Goal: Information Seeking & Learning: Check status

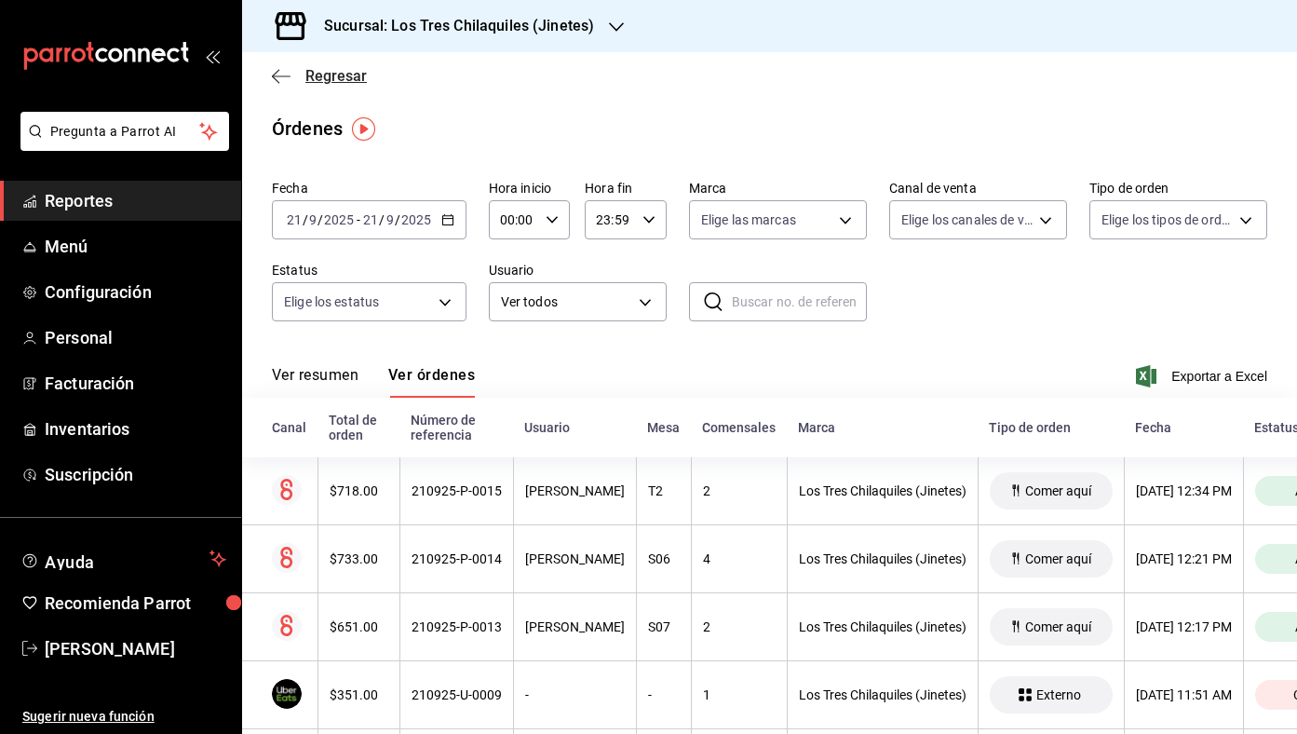
click at [337, 76] on span "Regresar" at bounding box center [335, 76] width 61 height 18
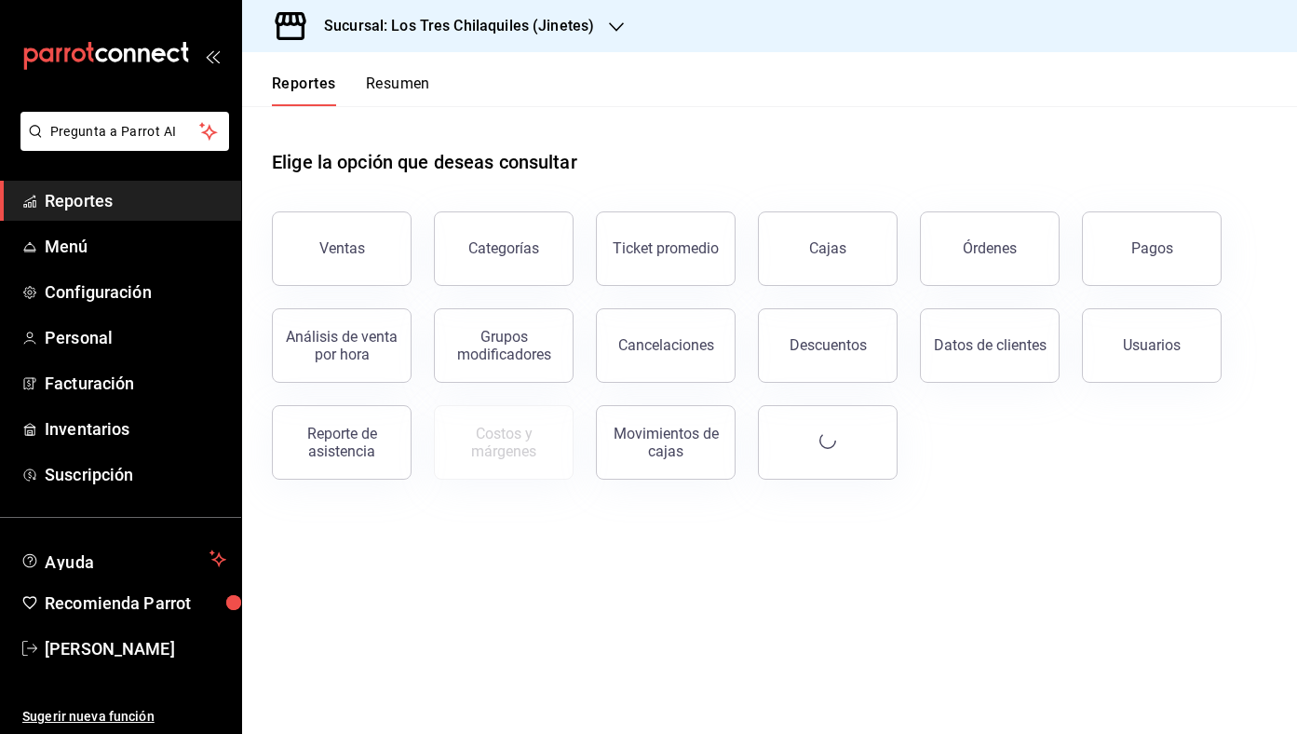
click at [367, 81] on button "Resumen" at bounding box center [398, 90] width 64 height 32
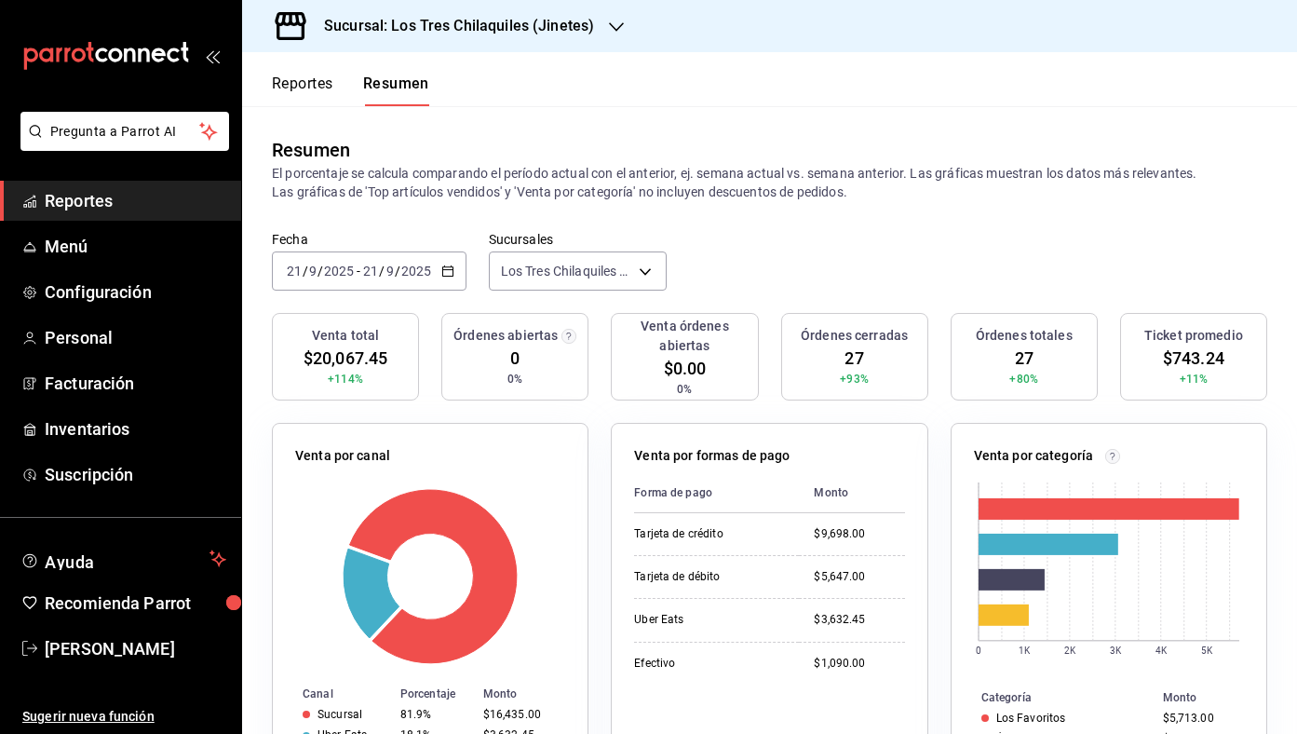
click at [305, 74] on button "Reportes" at bounding box center [302, 90] width 61 height 32
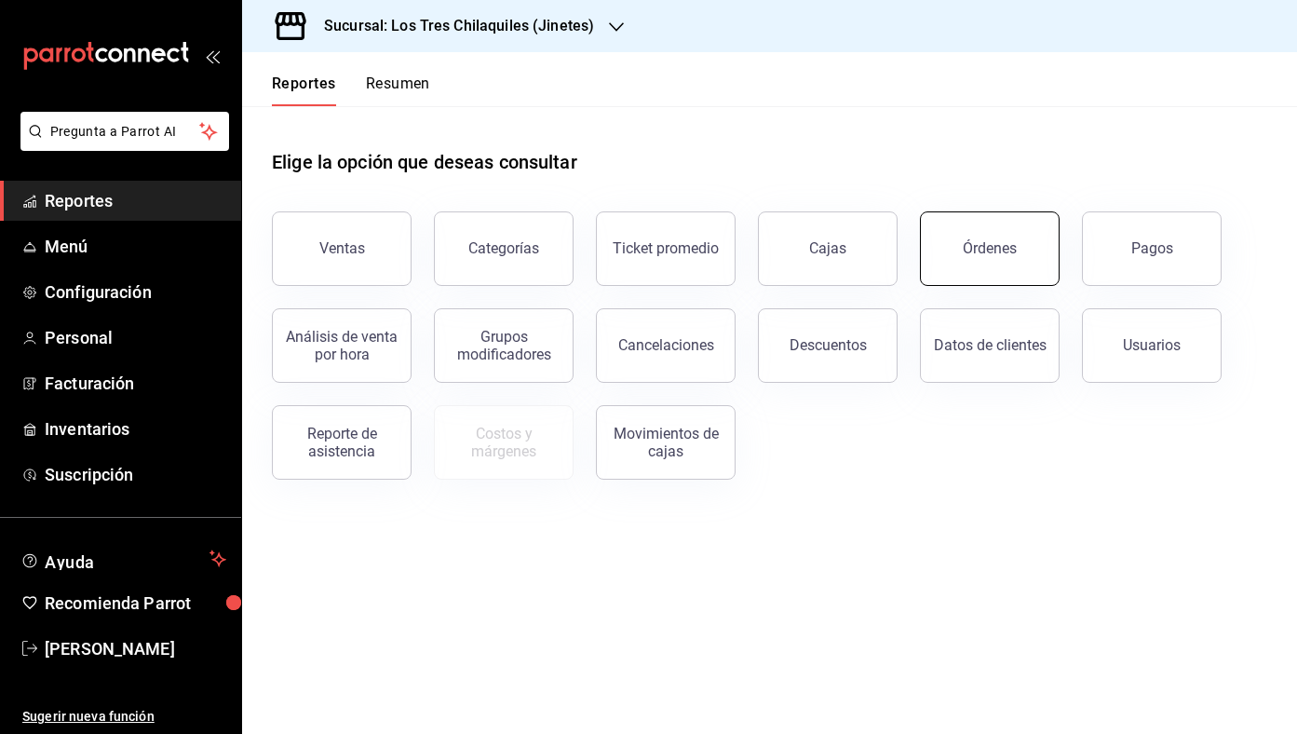
click at [975, 246] on div "Órdenes" at bounding box center [990, 248] width 54 height 18
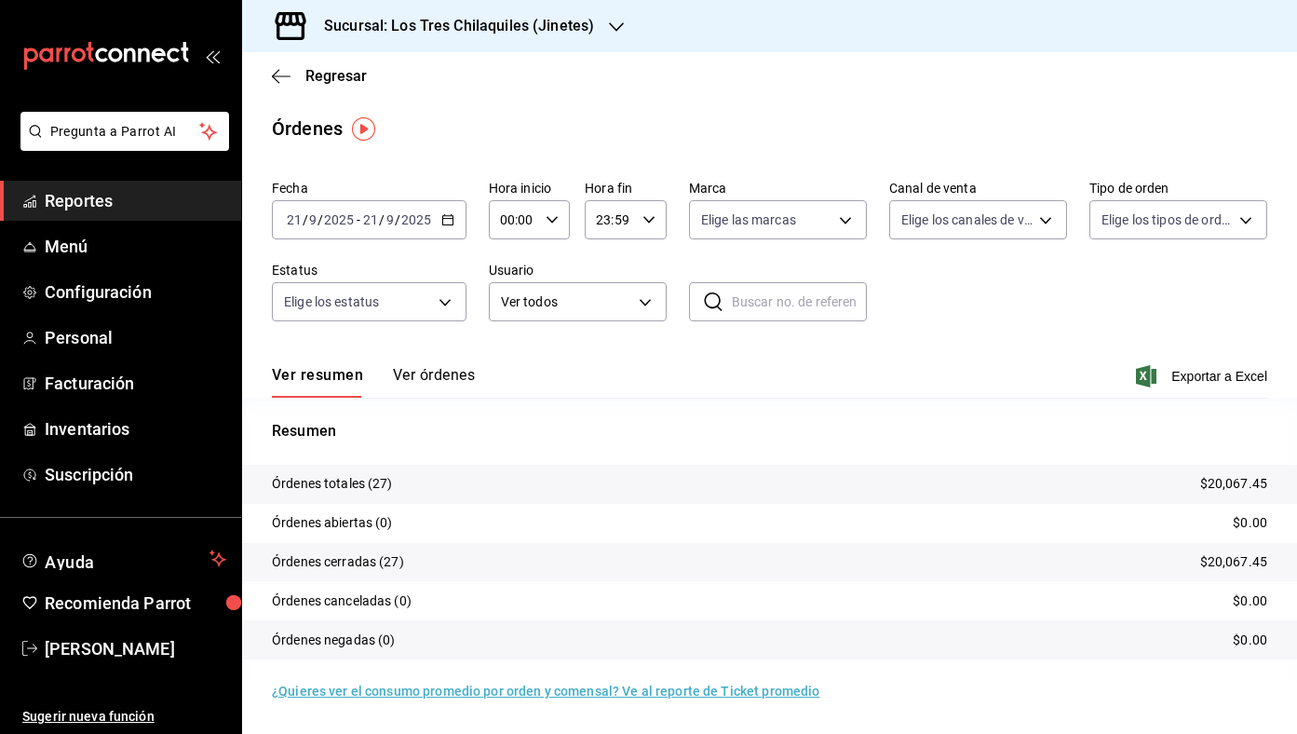
click at [1182, 214] on body "Pregunta a Parrot AI Reportes Menú Configuración Personal Facturación Inventari…" at bounding box center [648, 367] width 1297 height 734
click at [1174, 437] on span "Comer aquí" at bounding box center [1200, 438] width 118 height 20
type input "56f71dbc-c776-499c-b0d1-bf469380f4b3"
checkbox input "true"
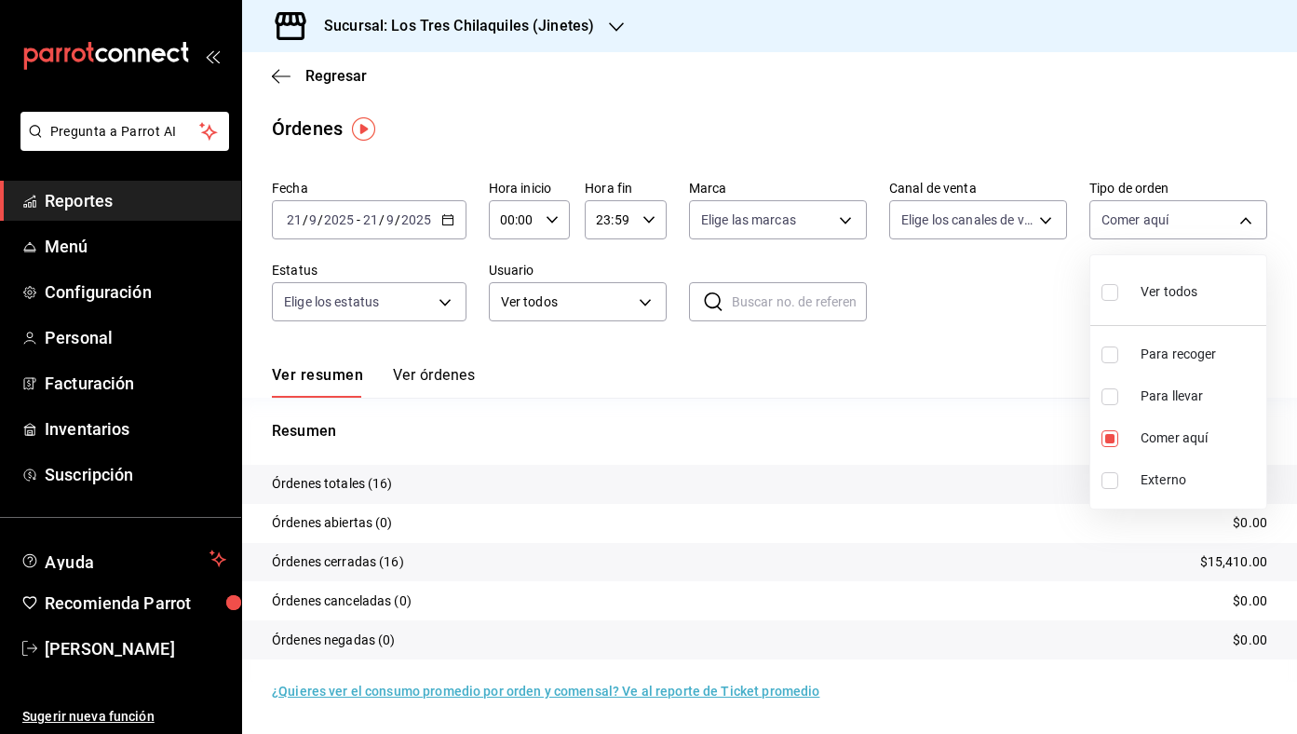
click at [887, 353] on div at bounding box center [648, 367] width 1297 height 734
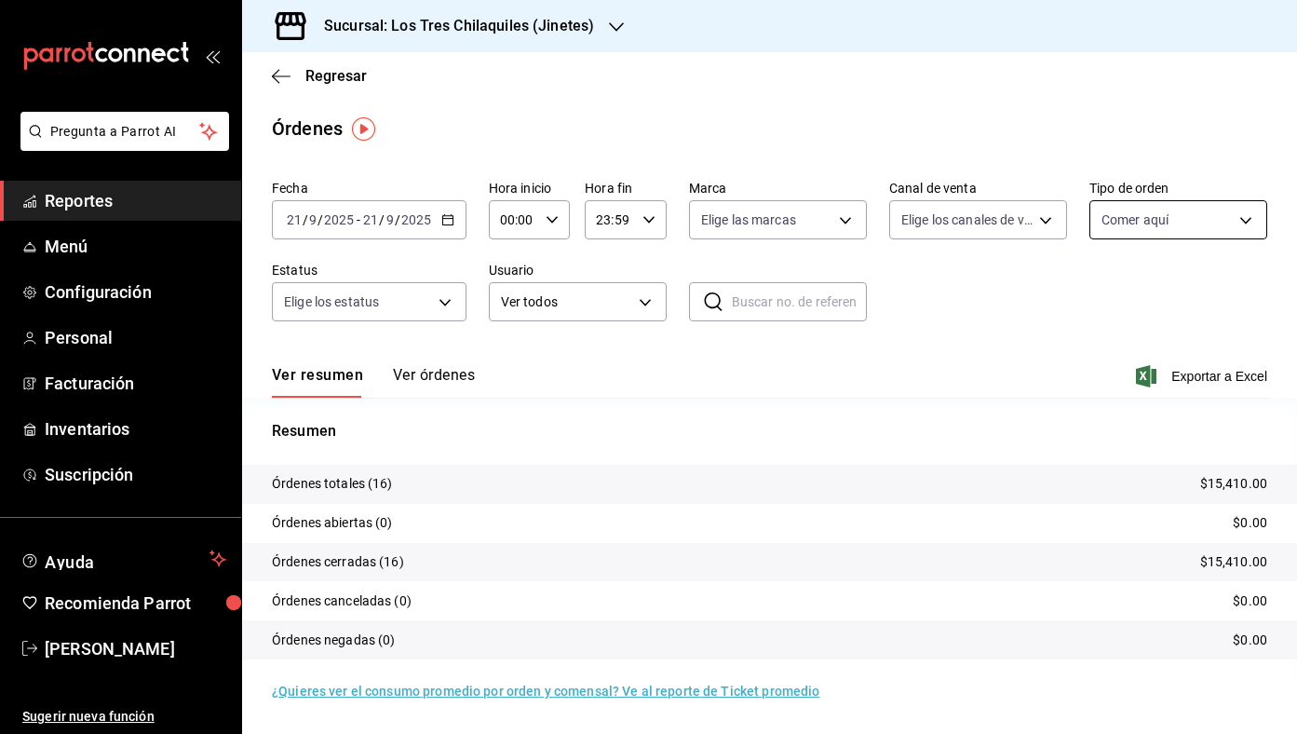
click at [1179, 208] on body "Pregunta a Parrot AI Reportes Menú Configuración Personal Facturación Inventari…" at bounding box center [648, 367] width 1297 height 734
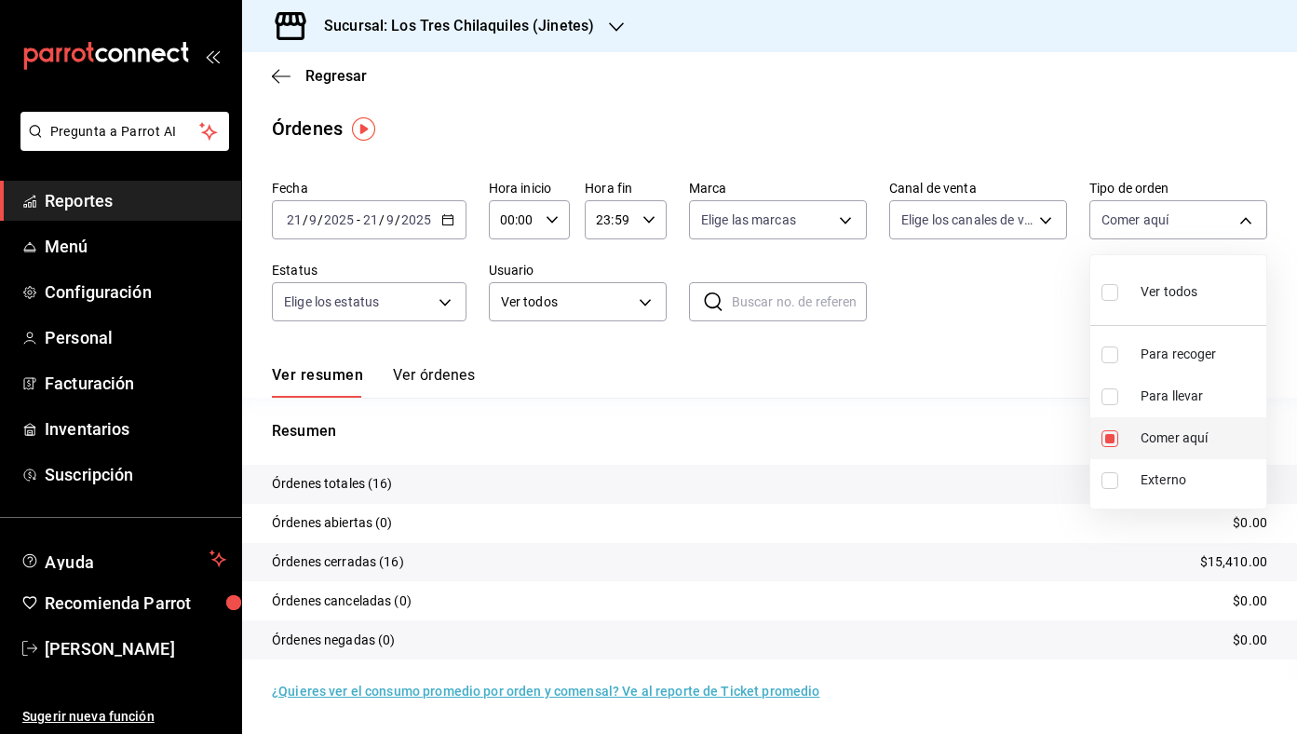
click at [1186, 439] on span "Comer aquí" at bounding box center [1200, 438] width 118 height 20
checkbox input "false"
click at [1178, 403] on span "Para llevar" at bounding box center [1200, 396] width 118 height 20
type input "22c0e04f-bd49-4d2a-893f-c1cdd85e429d"
checkbox input "true"
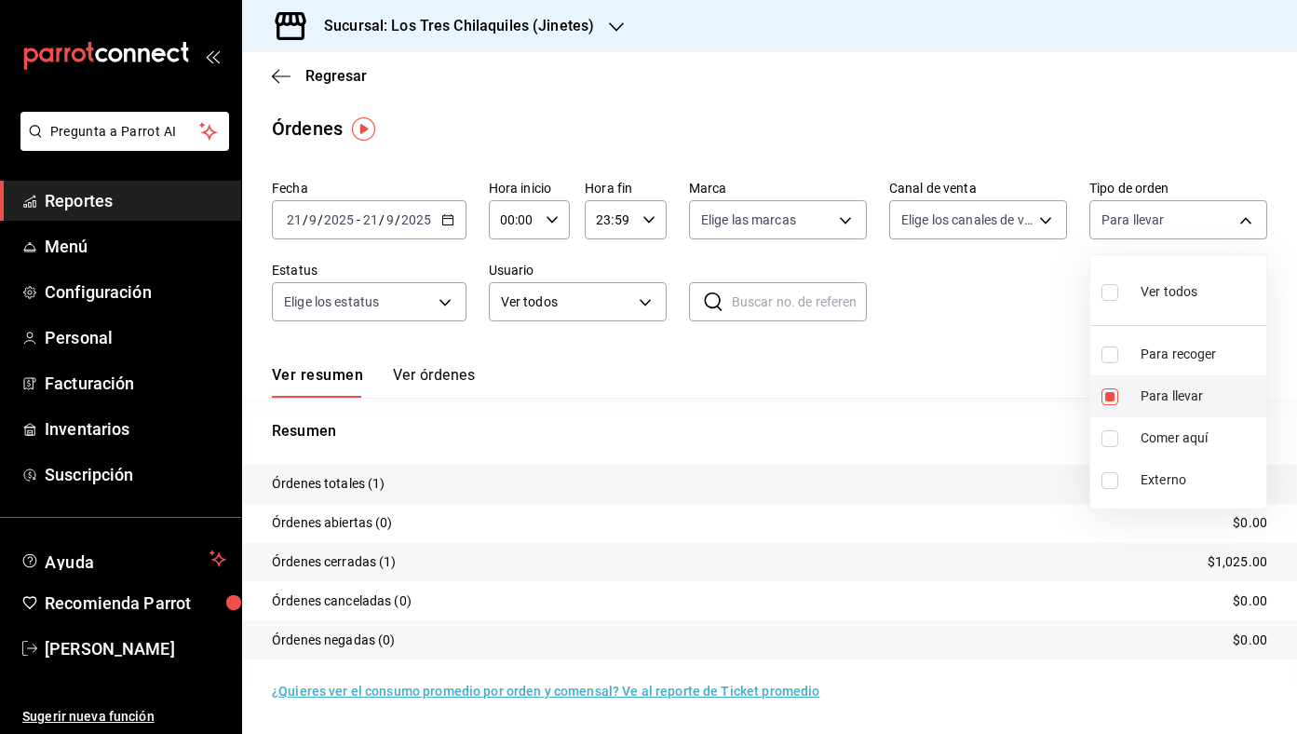
click at [1174, 396] on span "Para llevar" at bounding box center [1200, 396] width 118 height 20
checkbox input "false"
click at [1181, 361] on span "Para recoger" at bounding box center [1200, 355] width 118 height 20
type input "451ad3fc-6364-42f9-850a-a993e23109cd"
checkbox input "true"
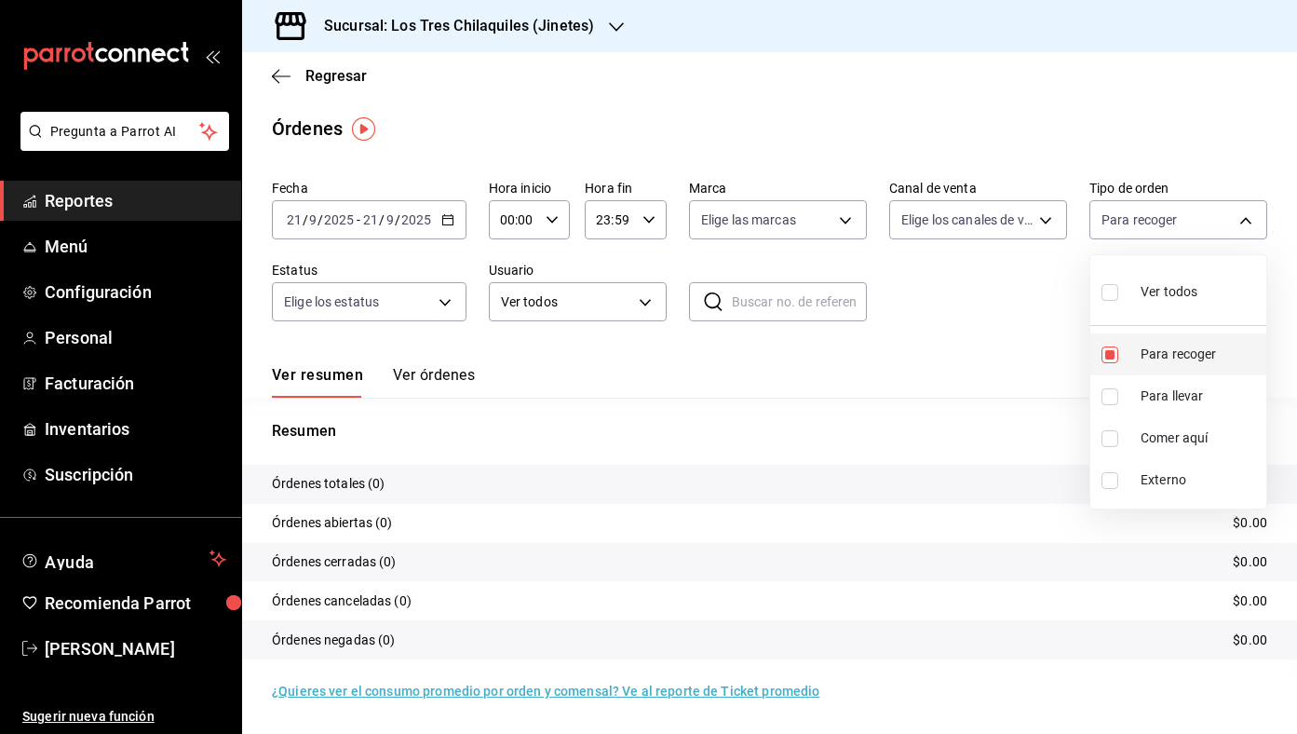
click at [1183, 352] on span "Para recoger" at bounding box center [1200, 355] width 118 height 20
checkbox input "false"
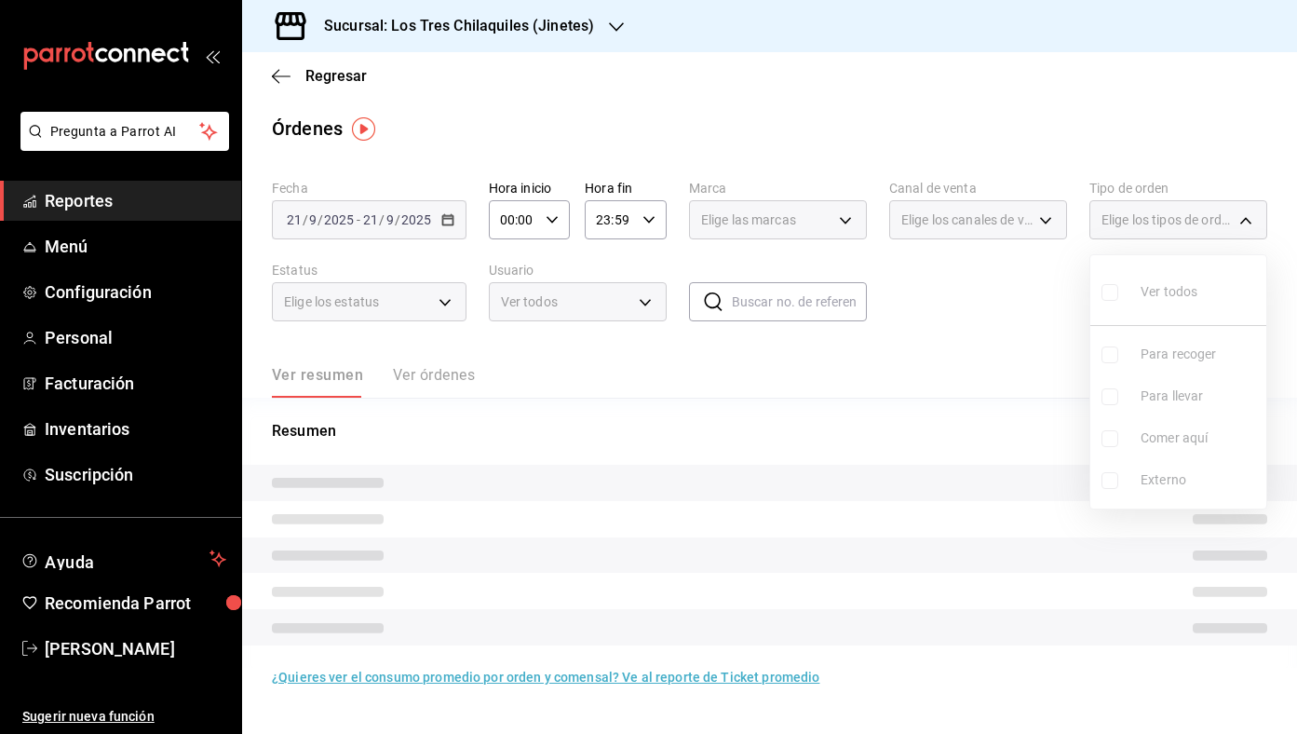
click at [1182, 474] on ul "Ver todos Para recoger Para llevar Comer aquí Externo" at bounding box center [1178, 381] width 176 height 253
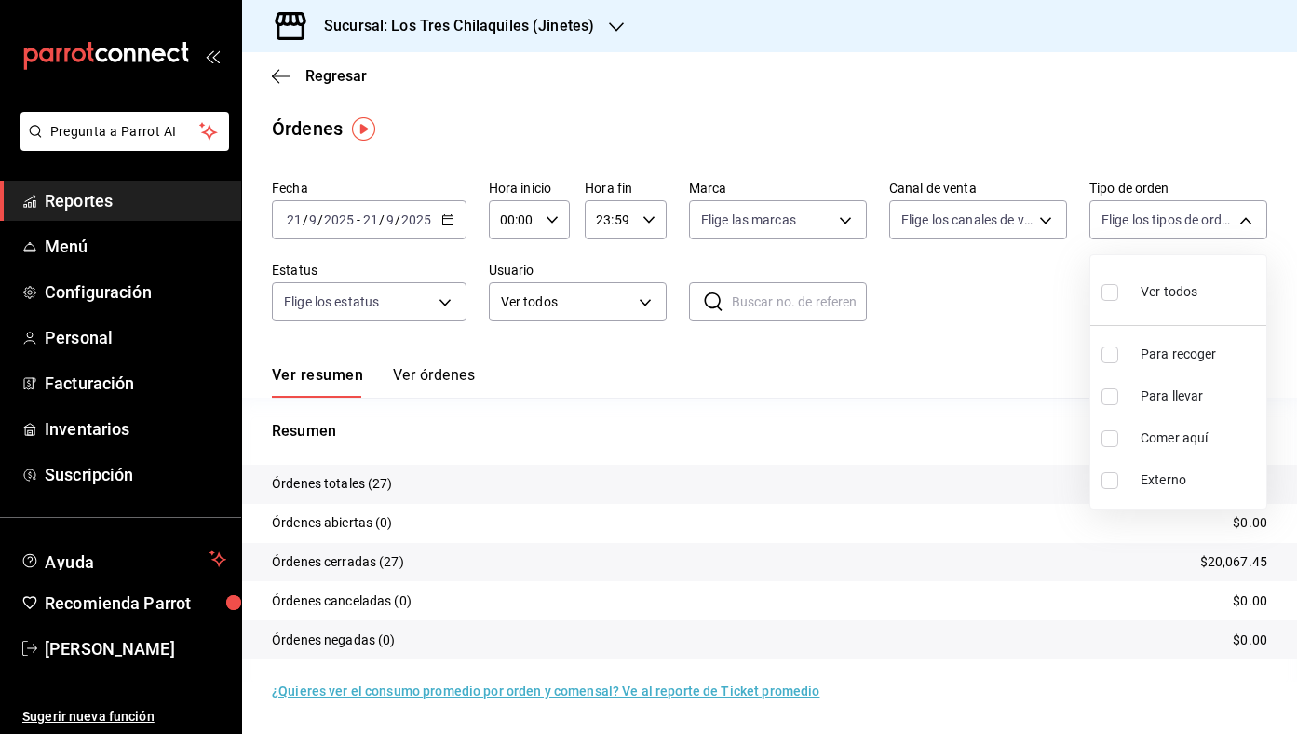
click at [1182, 474] on span "Externo" at bounding box center [1200, 480] width 118 height 20
type input "EXTERNAL"
checkbox input "true"
click at [990, 353] on div at bounding box center [648, 367] width 1297 height 734
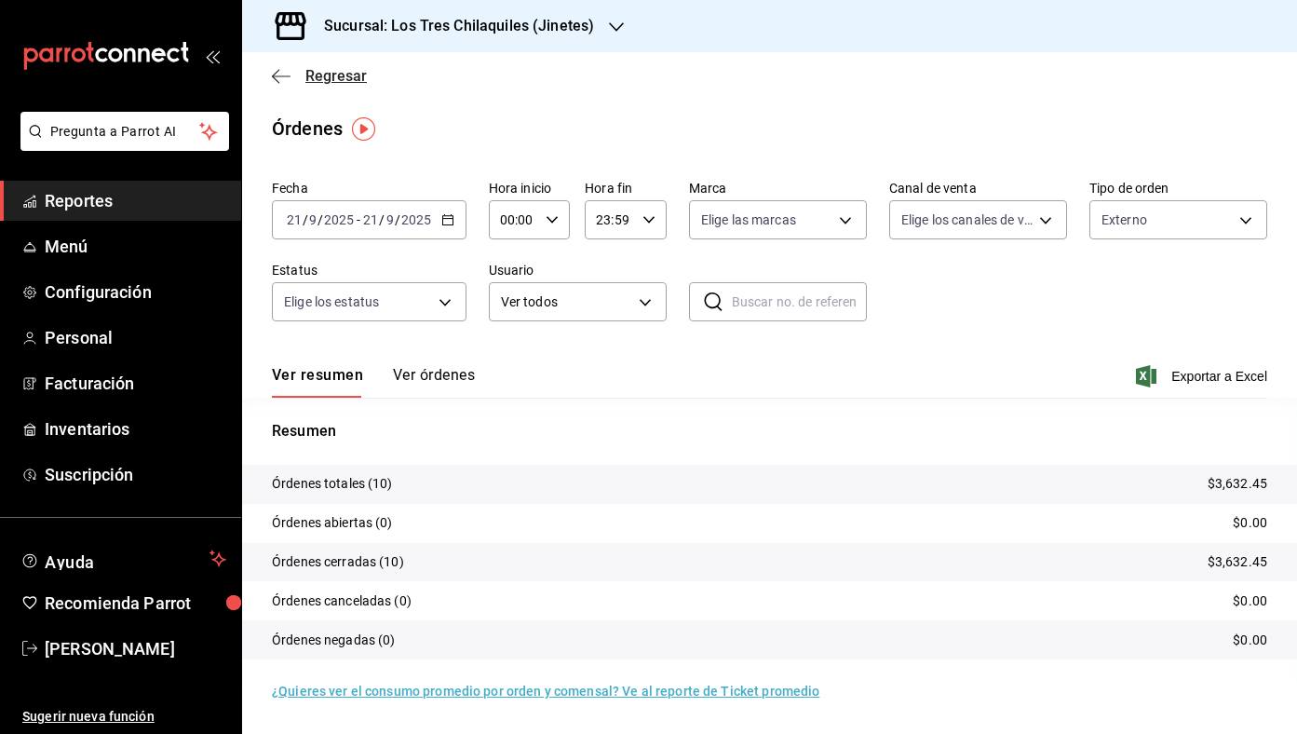
click at [345, 72] on span "Regresar" at bounding box center [335, 76] width 61 height 18
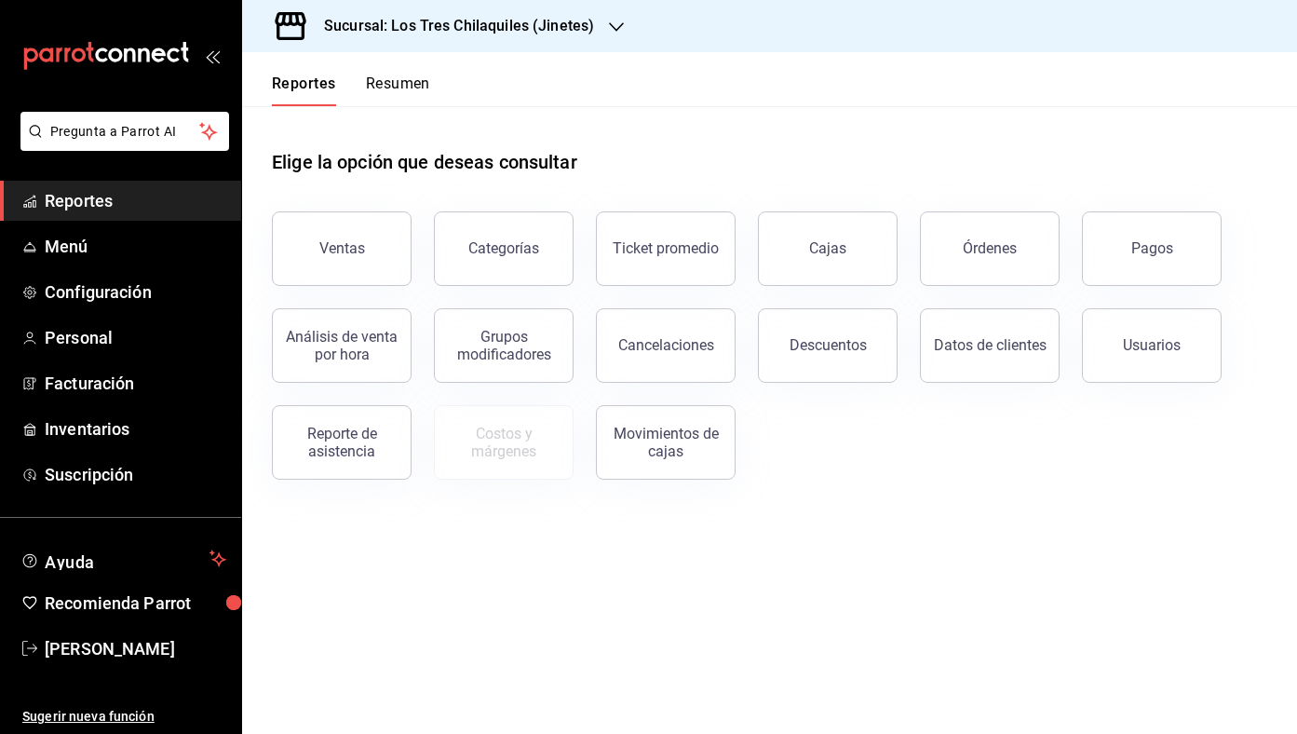
click at [372, 80] on button "Resumen" at bounding box center [398, 90] width 64 height 32
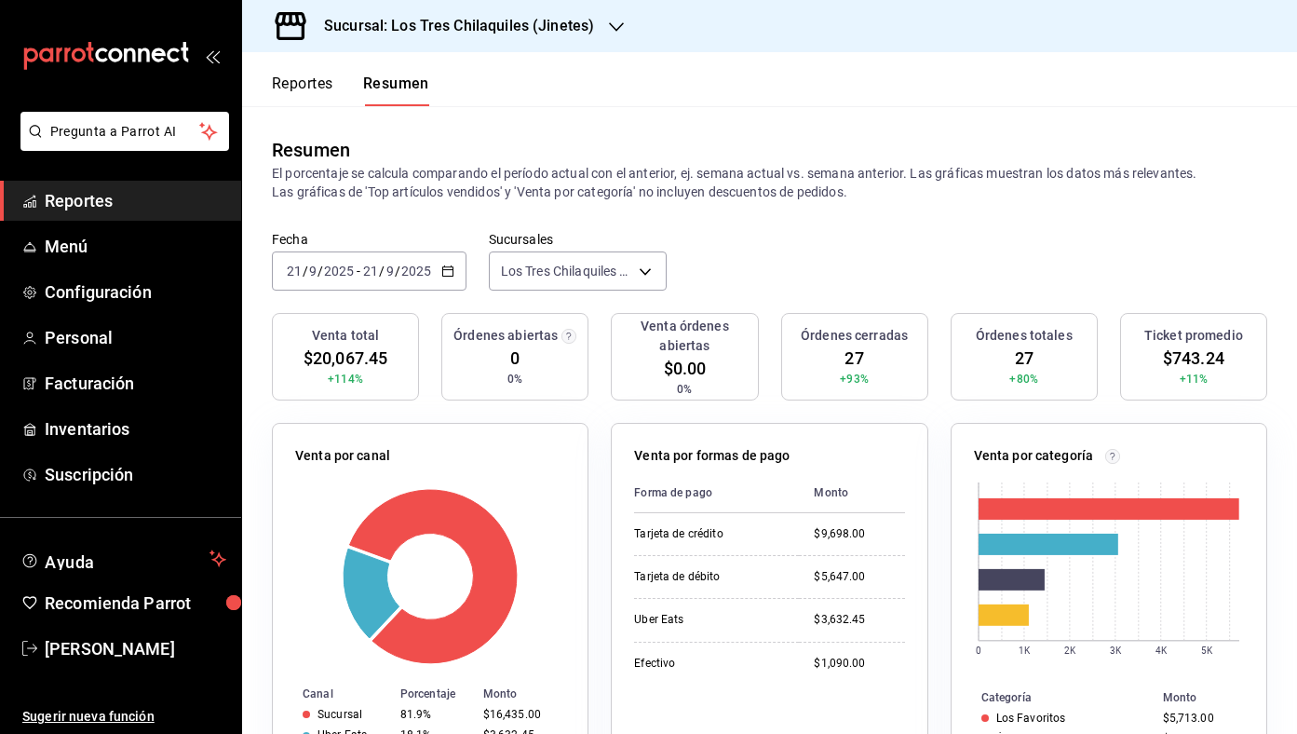
click at [320, 95] on button "Reportes" at bounding box center [302, 90] width 61 height 32
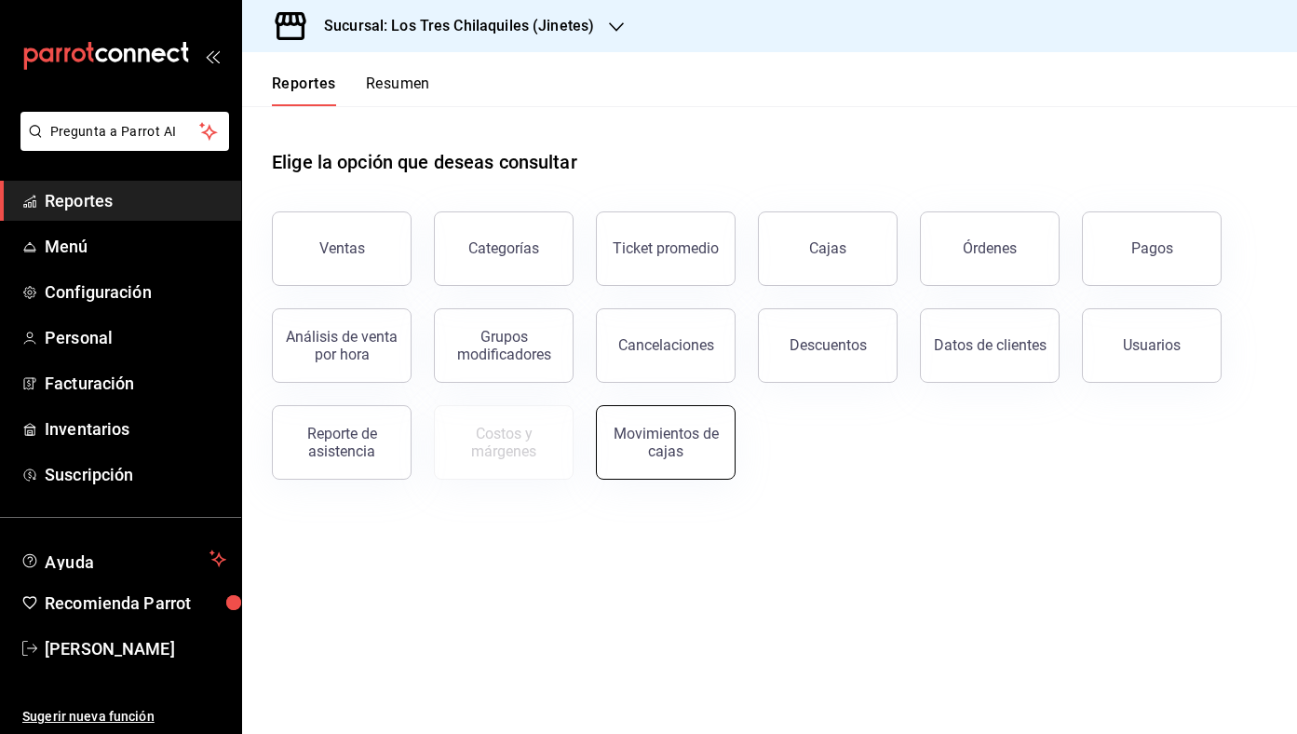
click at [692, 429] on div "Movimientos de cajas" at bounding box center [665, 442] width 115 height 35
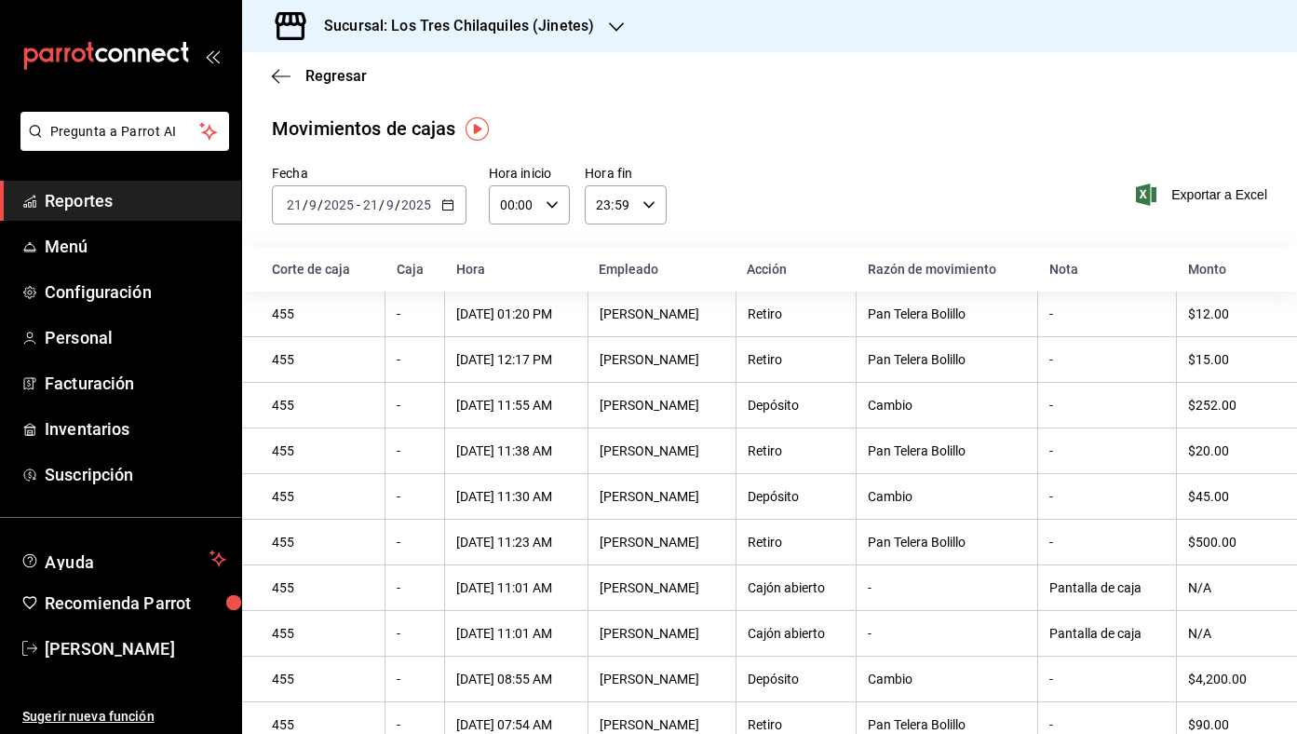
click at [451, 203] on \(Stroke\) "button" at bounding box center [447, 203] width 10 height 1
click at [380, 306] on span "Ayer" at bounding box center [360, 303] width 144 height 20
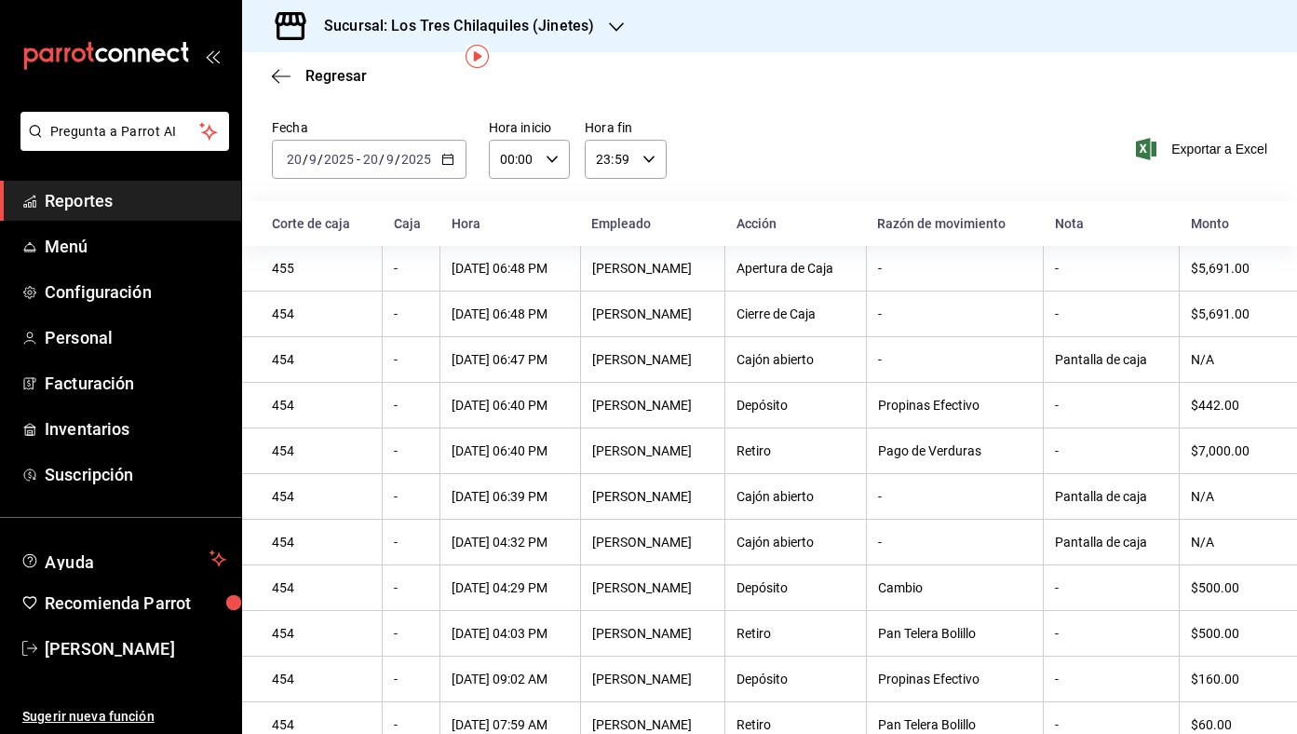
scroll to position [73, 0]
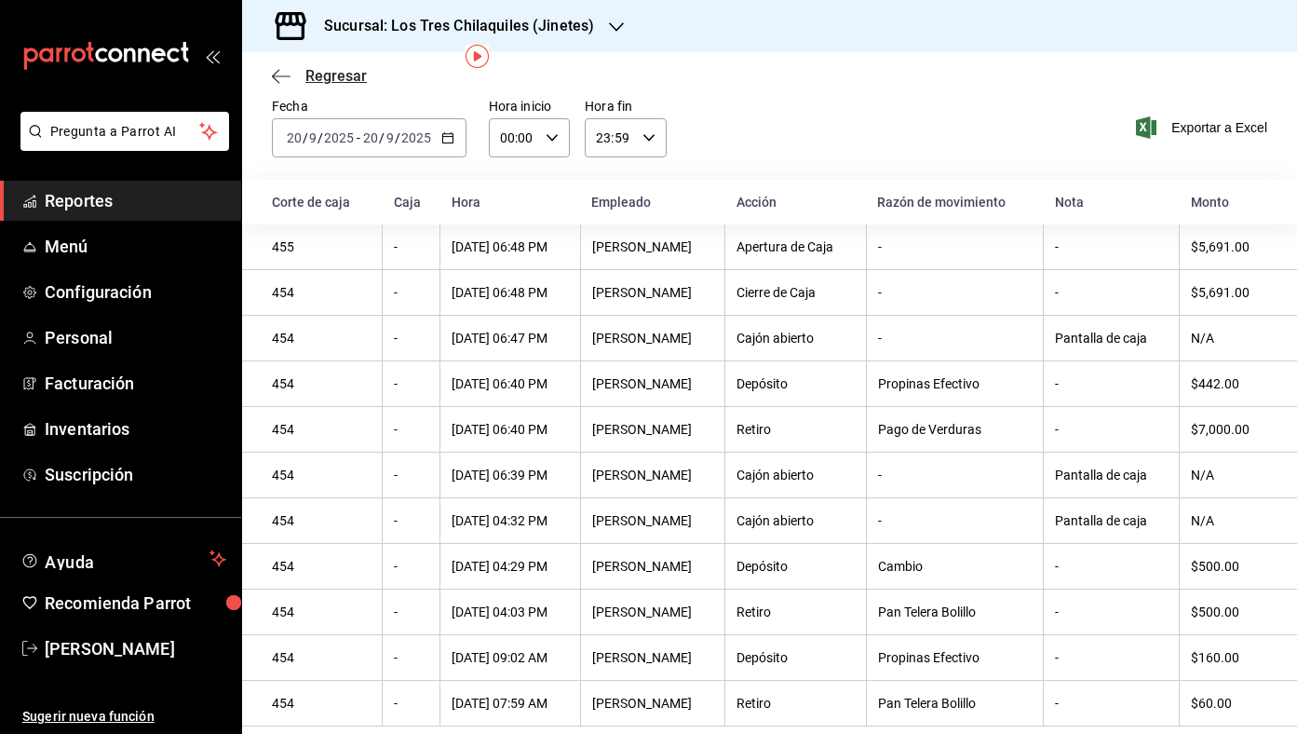
click at [318, 76] on span "Regresar" at bounding box center [335, 76] width 61 height 18
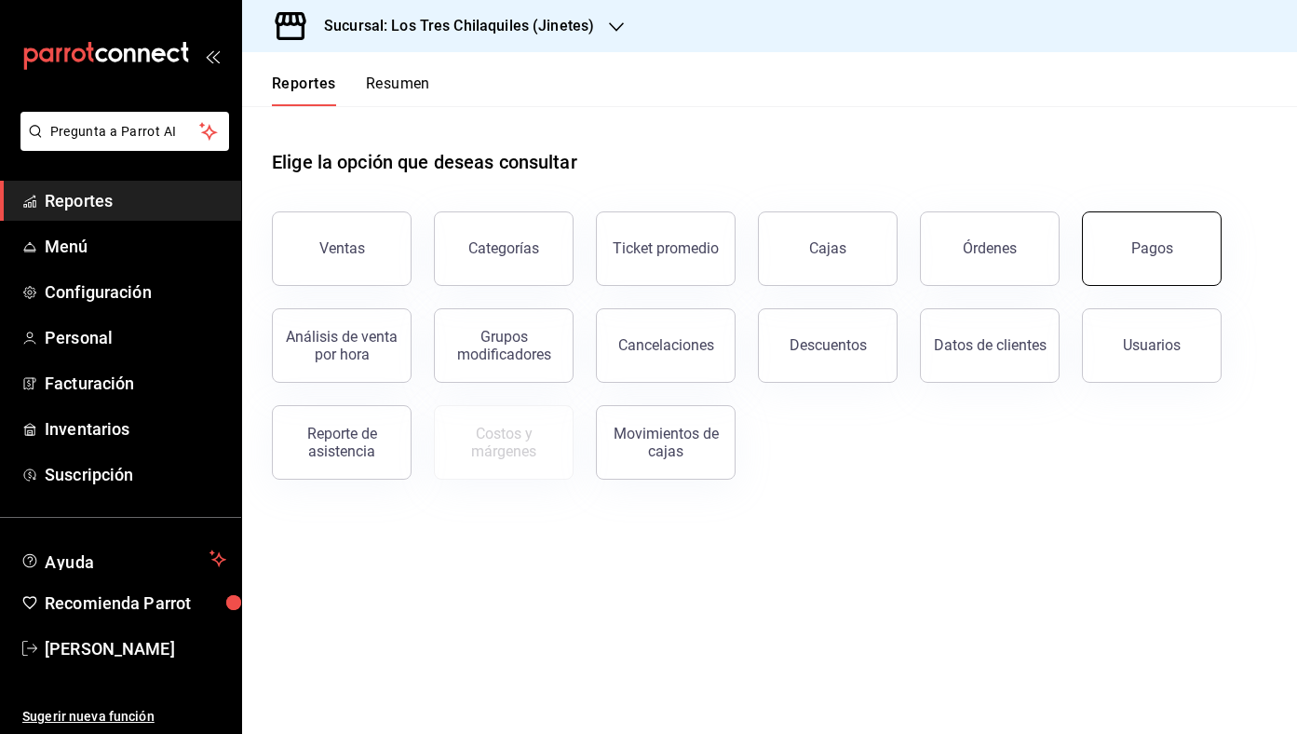
click at [1161, 268] on button "Pagos" at bounding box center [1152, 248] width 140 height 74
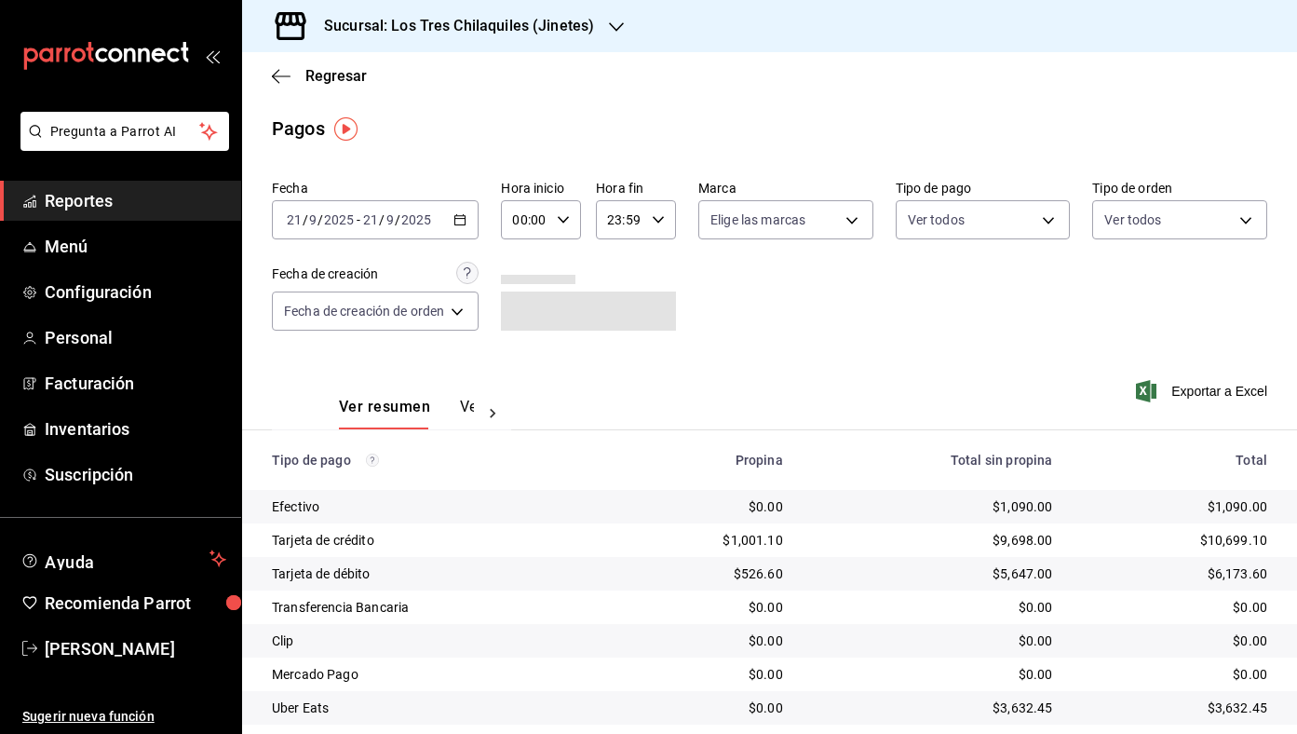
click at [460, 221] on icon "button" at bounding box center [460, 219] width 13 height 13
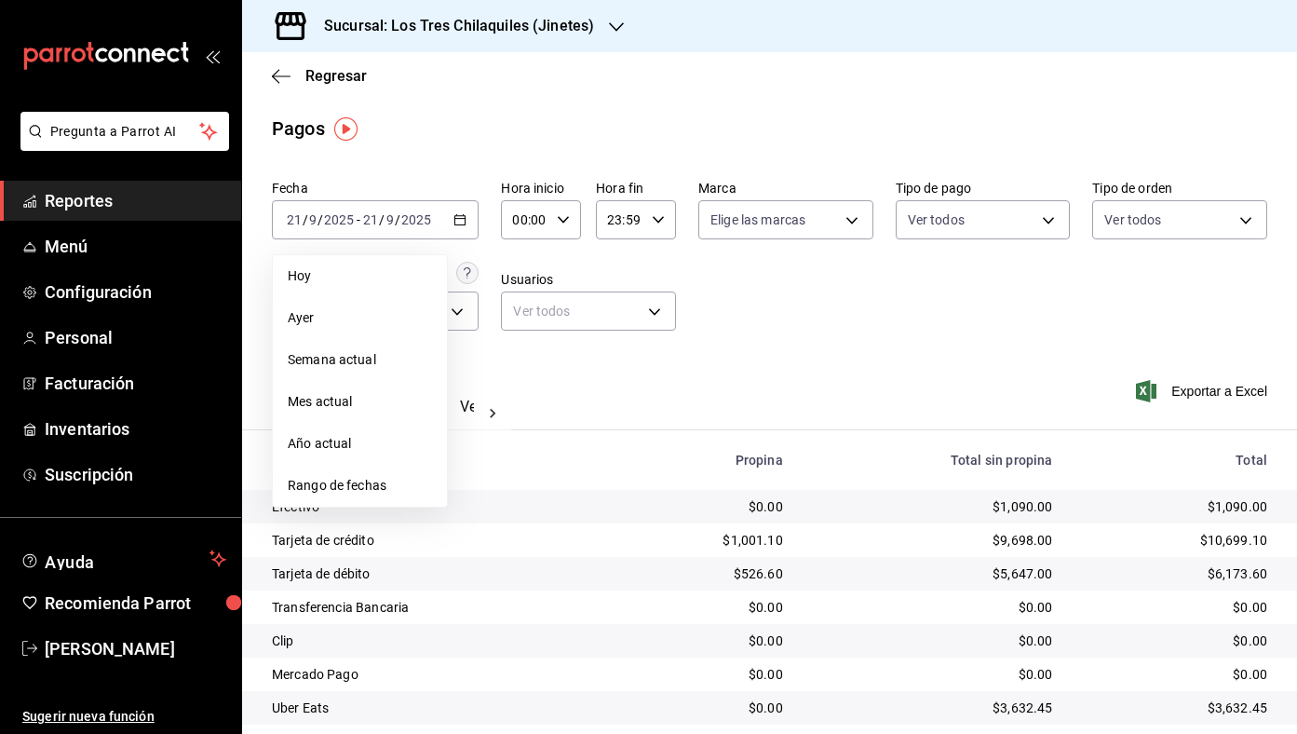
click at [751, 368] on div "Ver resumen Ver pagos Exportar a Excel" at bounding box center [769, 402] width 1055 height 99
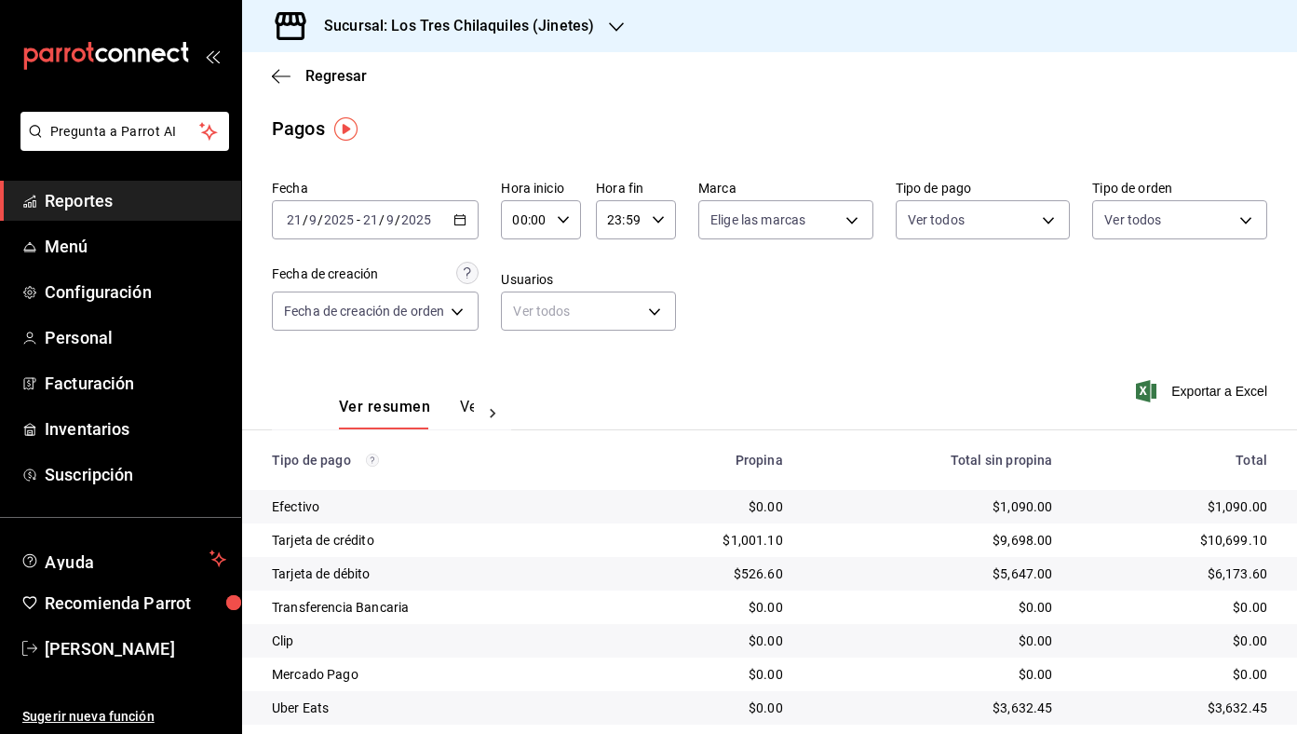
click at [1067, 252] on div "Fecha [DATE] [DATE] - [DATE] [DATE] Hora inicio 00:00 Hora inicio Hora fin 23:5…" at bounding box center [770, 262] width 996 height 181
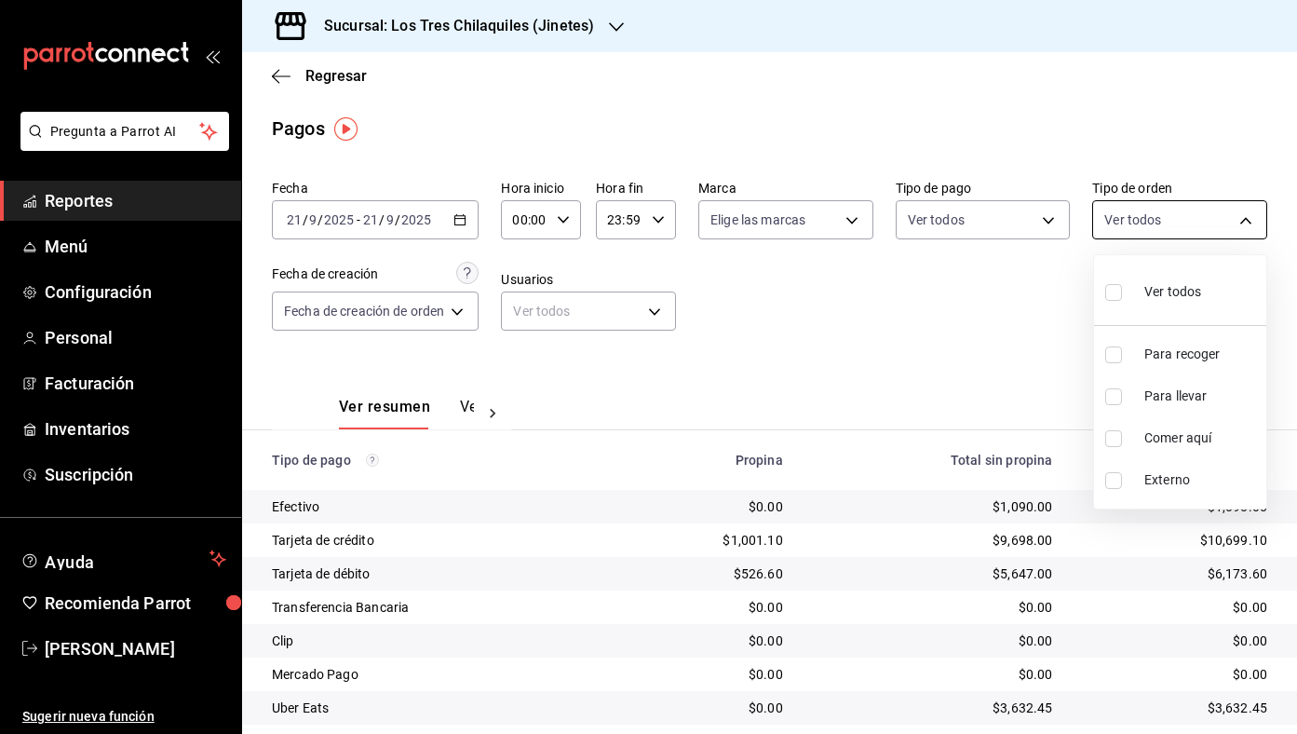
click at [1149, 224] on body "Pregunta a Parrot AI Reportes Menú Configuración Personal Facturación Inventari…" at bounding box center [648, 367] width 1297 height 734
click at [1177, 436] on span "Comer aquí" at bounding box center [1202, 438] width 115 height 20
type input "56f71dbc-c776-499c-b0d1-bf469380f4b3"
checkbox input "true"
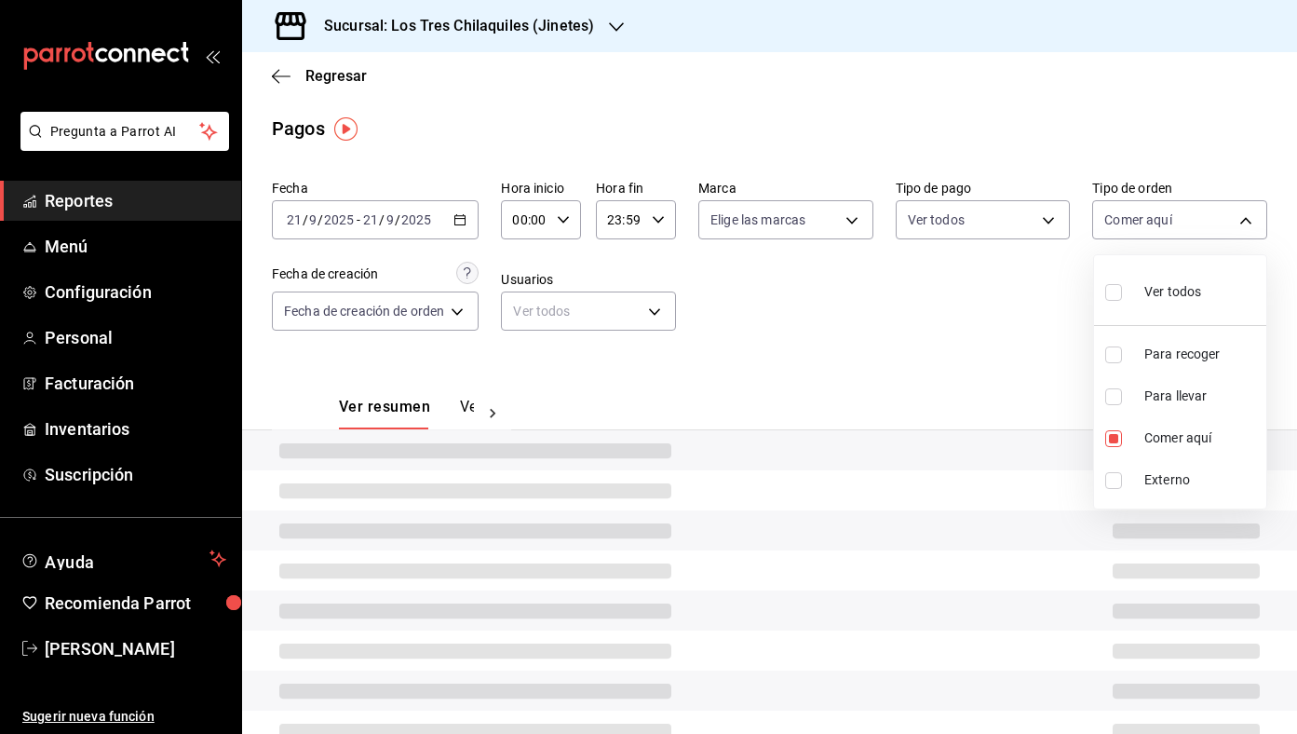
click at [767, 352] on div at bounding box center [648, 367] width 1297 height 734
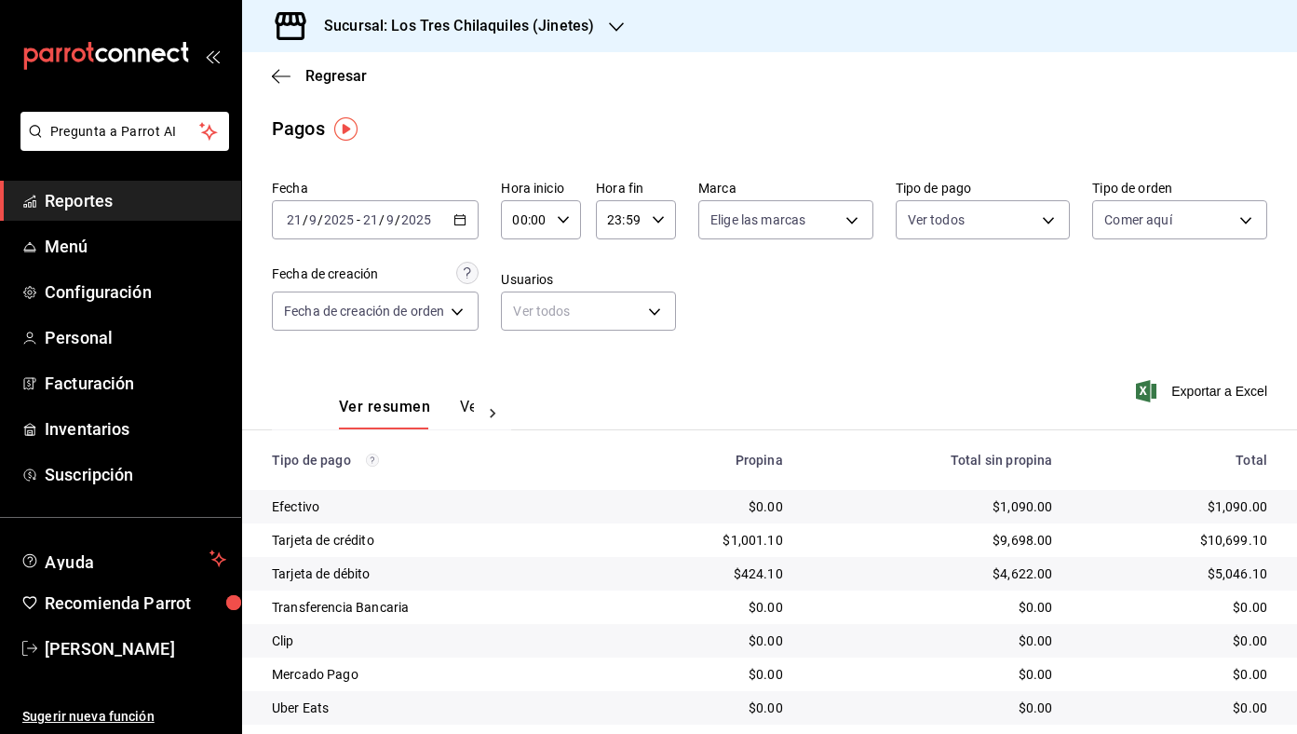
click at [748, 341] on div "Fecha [DATE] [DATE] - [DATE] [DATE] Hora inicio 00:00 Hora inicio Hora fin 23:5…" at bounding box center [770, 262] width 996 height 181
click at [461, 217] on icon "button" at bounding box center [460, 219] width 13 height 13
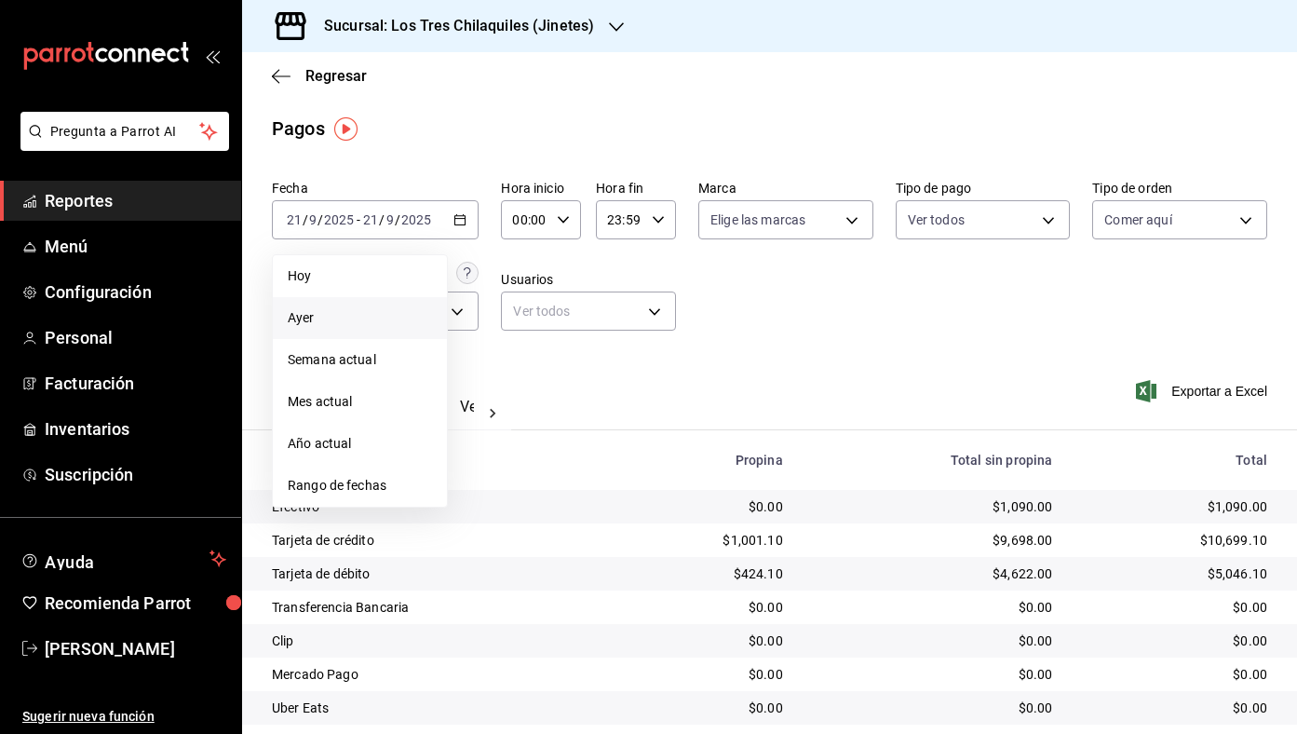
click at [400, 313] on span "Ayer" at bounding box center [360, 318] width 144 height 20
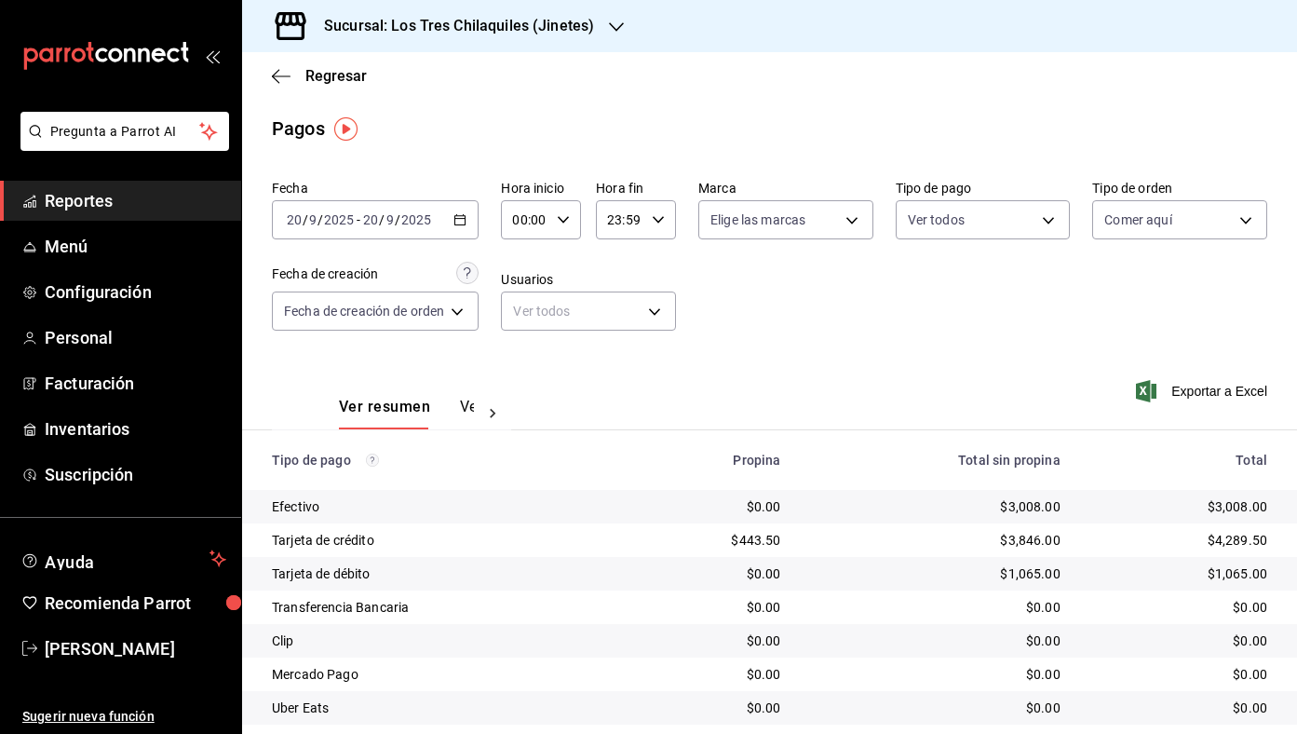
scroll to position [88, 0]
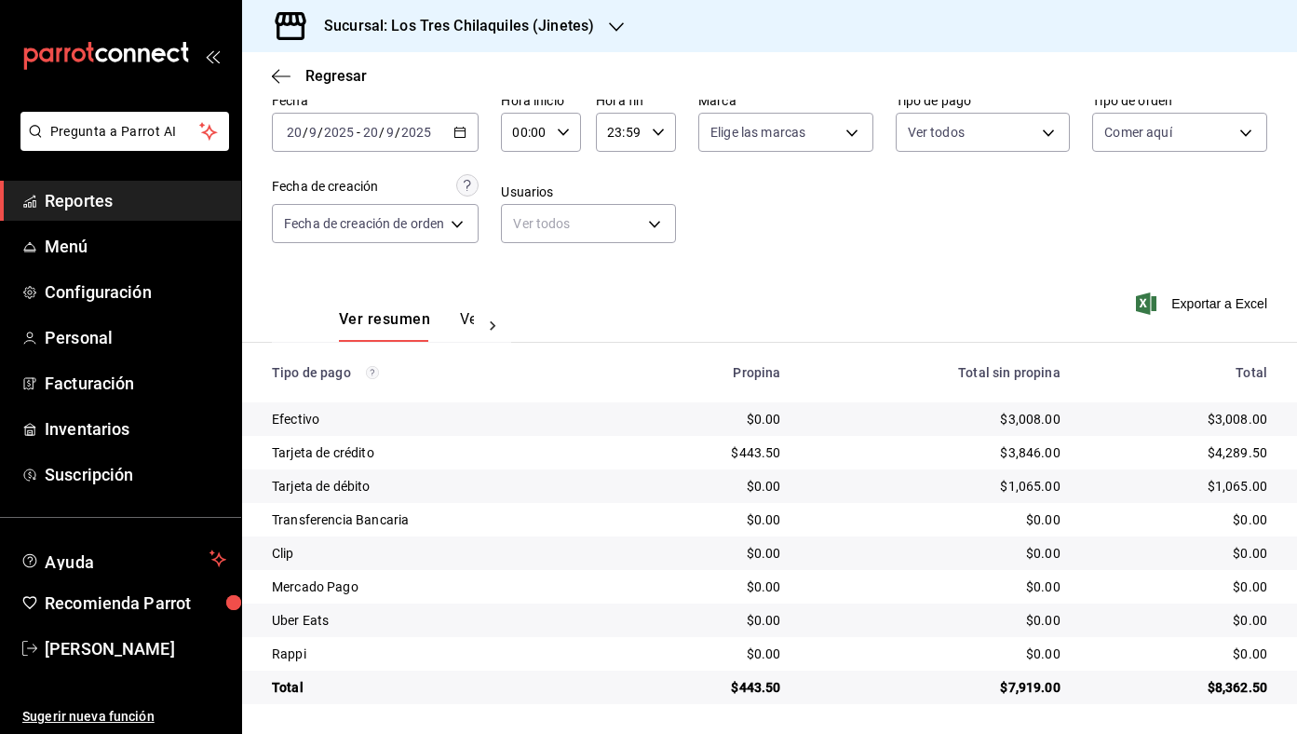
click at [467, 127] on icon "button" at bounding box center [460, 132] width 13 height 13
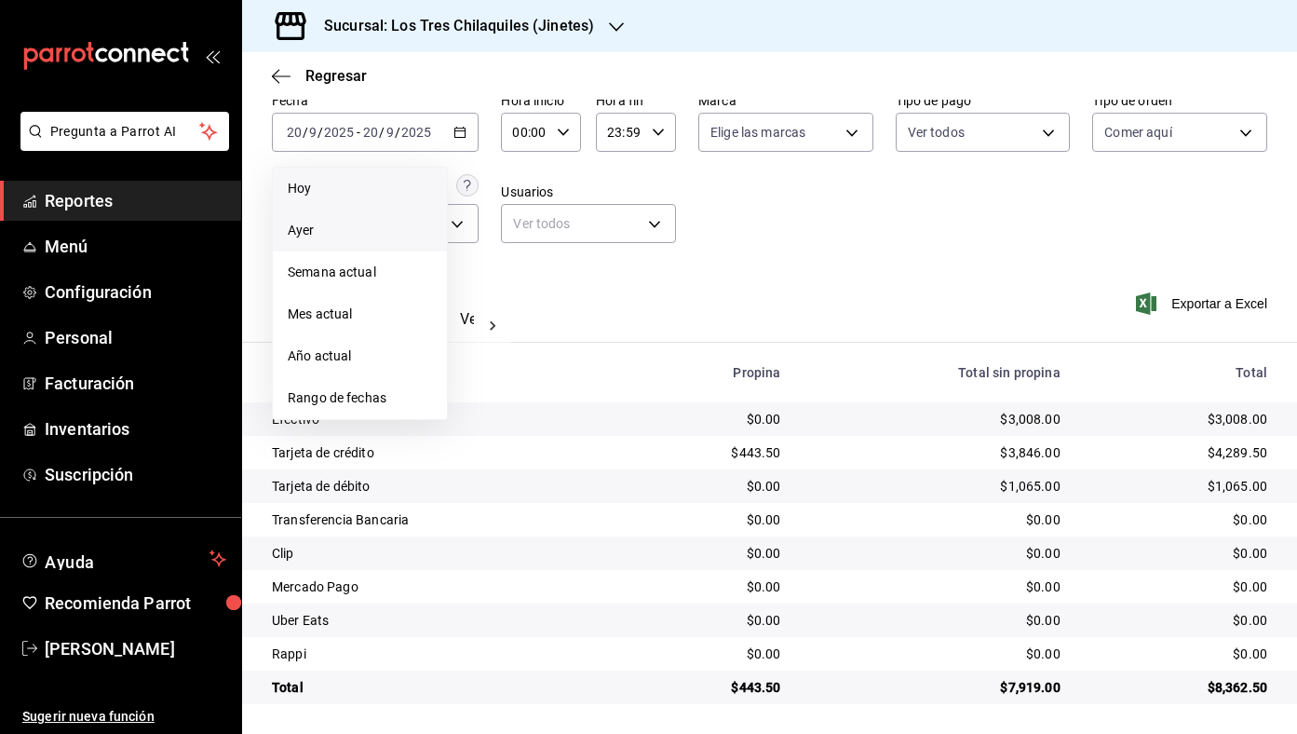
click at [389, 181] on span "Hoy" at bounding box center [360, 189] width 144 height 20
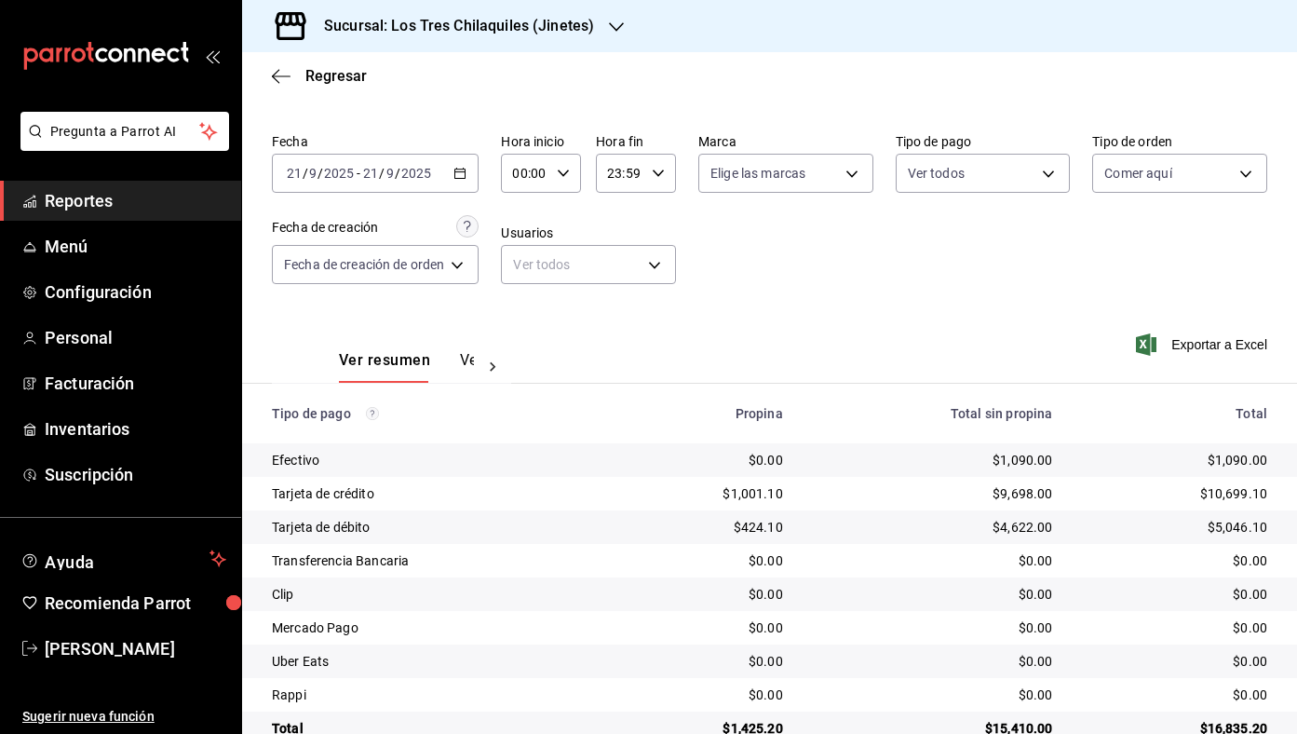
scroll to position [88, 0]
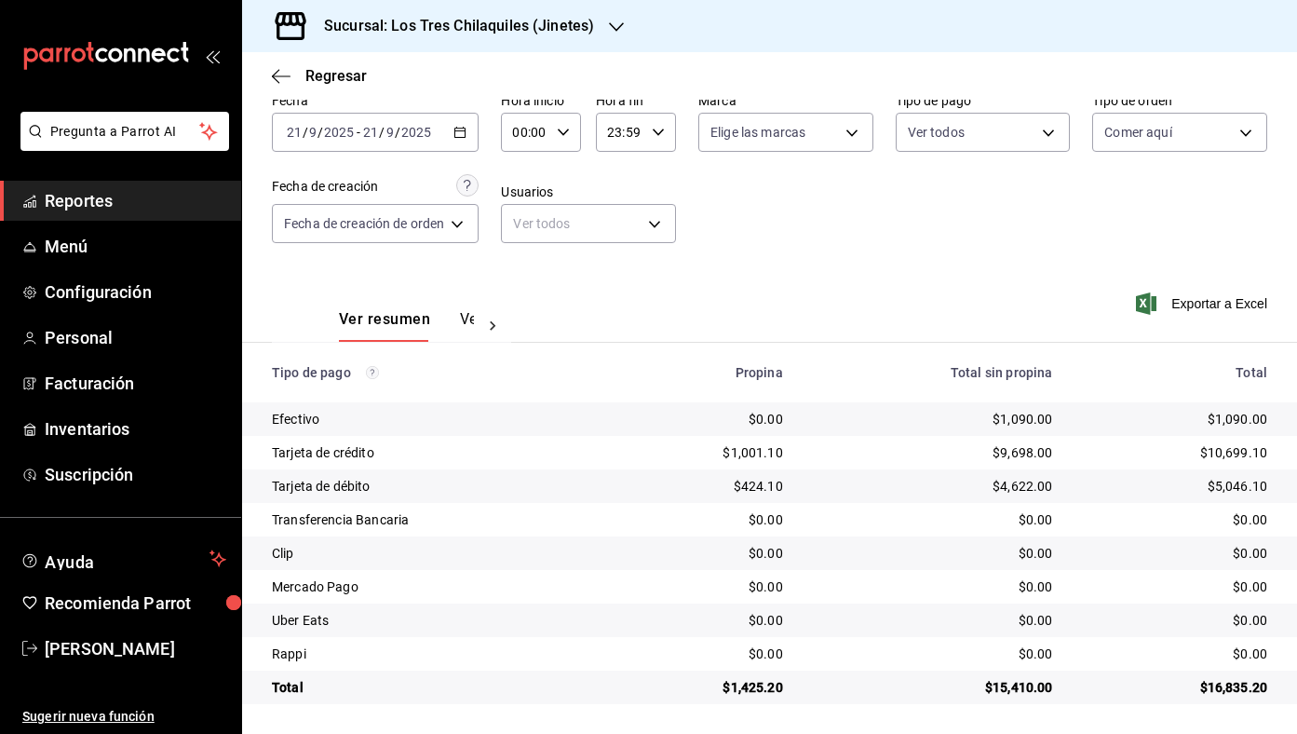
click at [467, 131] on icon "button" at bounding box center [460, 132] width 13 height 13
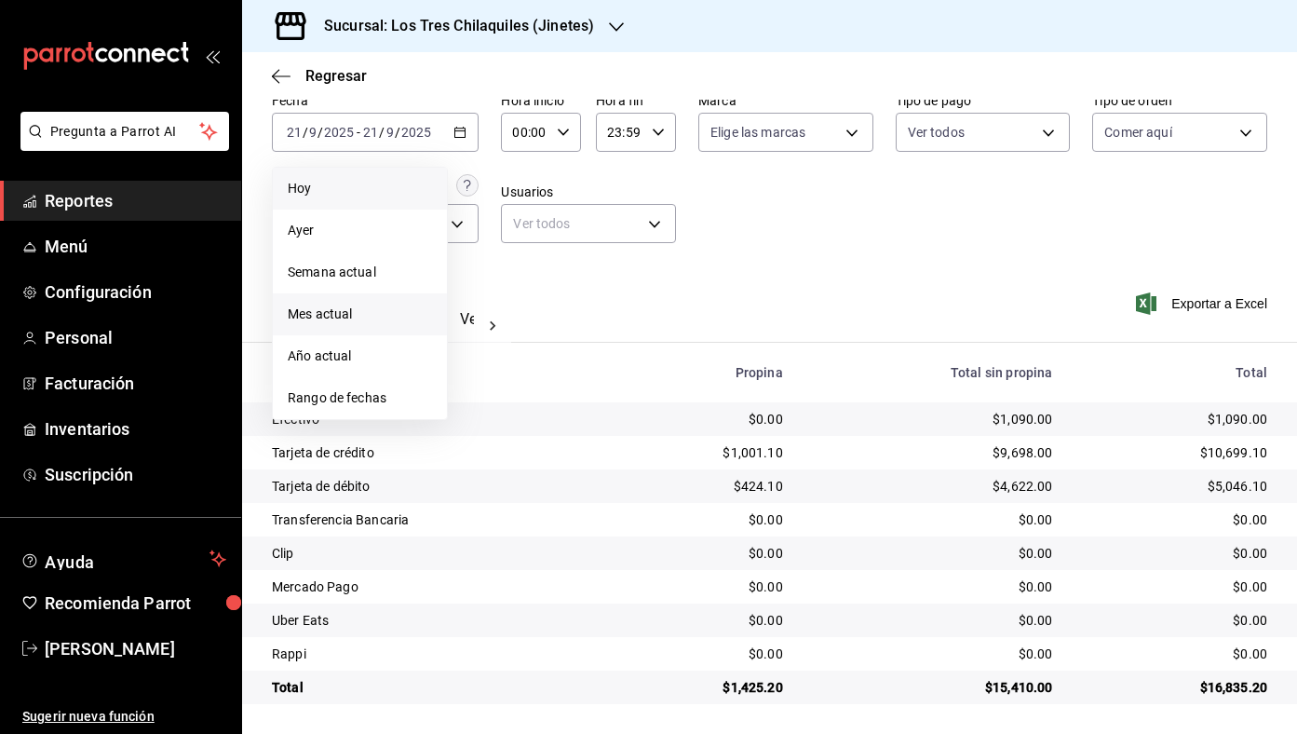
click at [418, 318] on span "Mes actual" at bounding box center [360, 315] width 144 height 20
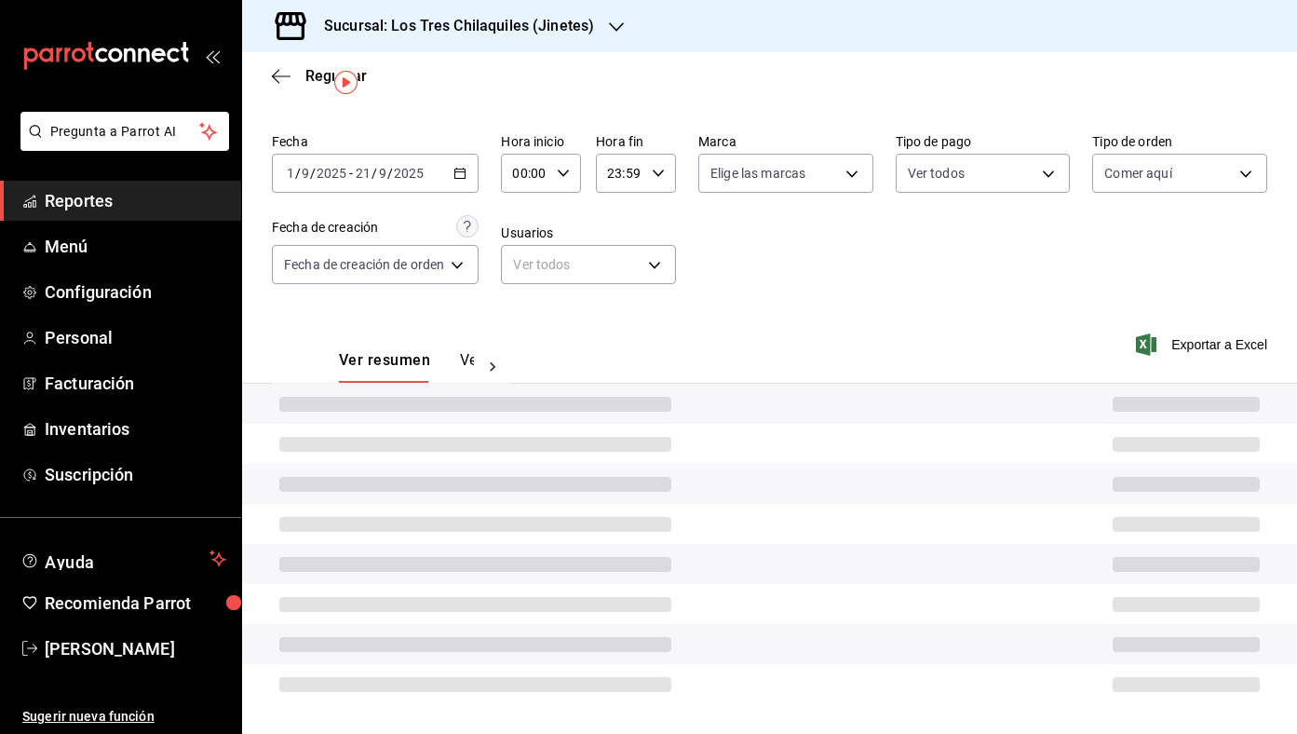
scroll to position [47, 0]
click at [311, 71] on span "Regresar" at bounding box center [335, 76] width 61 height 18
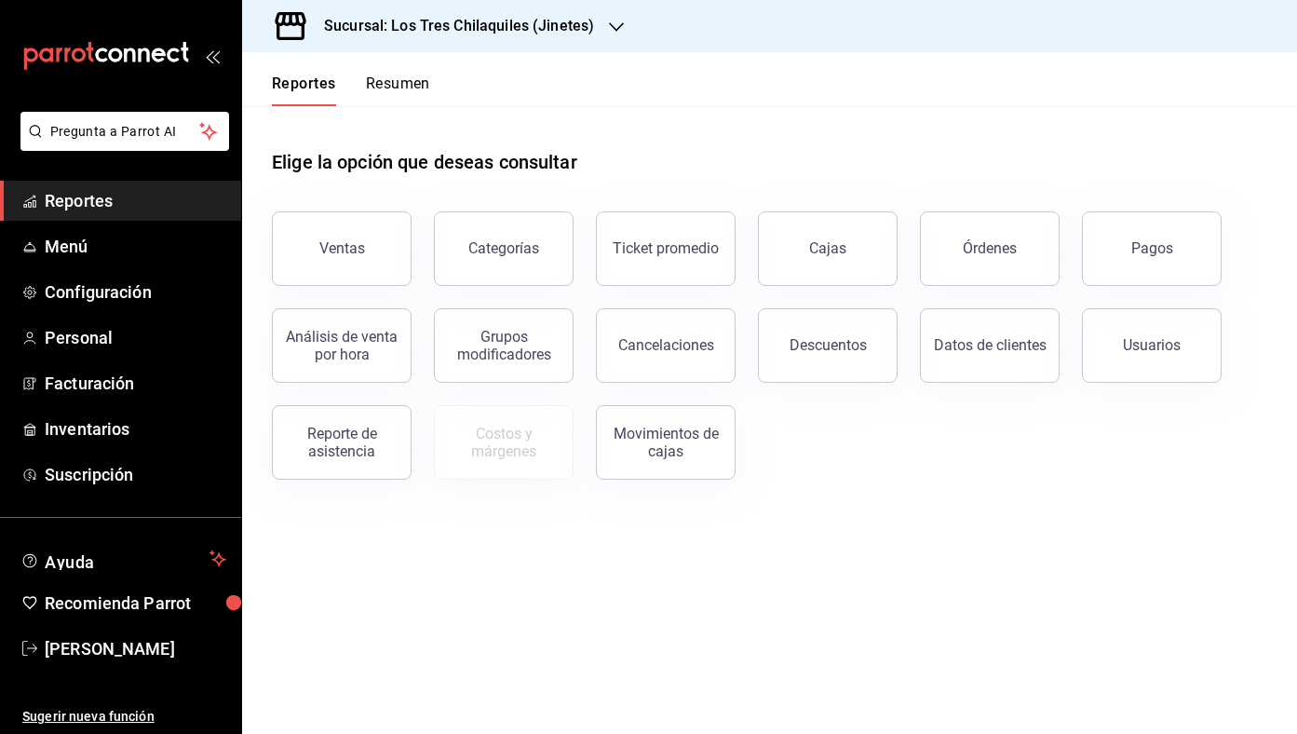
click at [400, 89] on button "Resumen" at bounding box center [398, 90] width 64 height 32
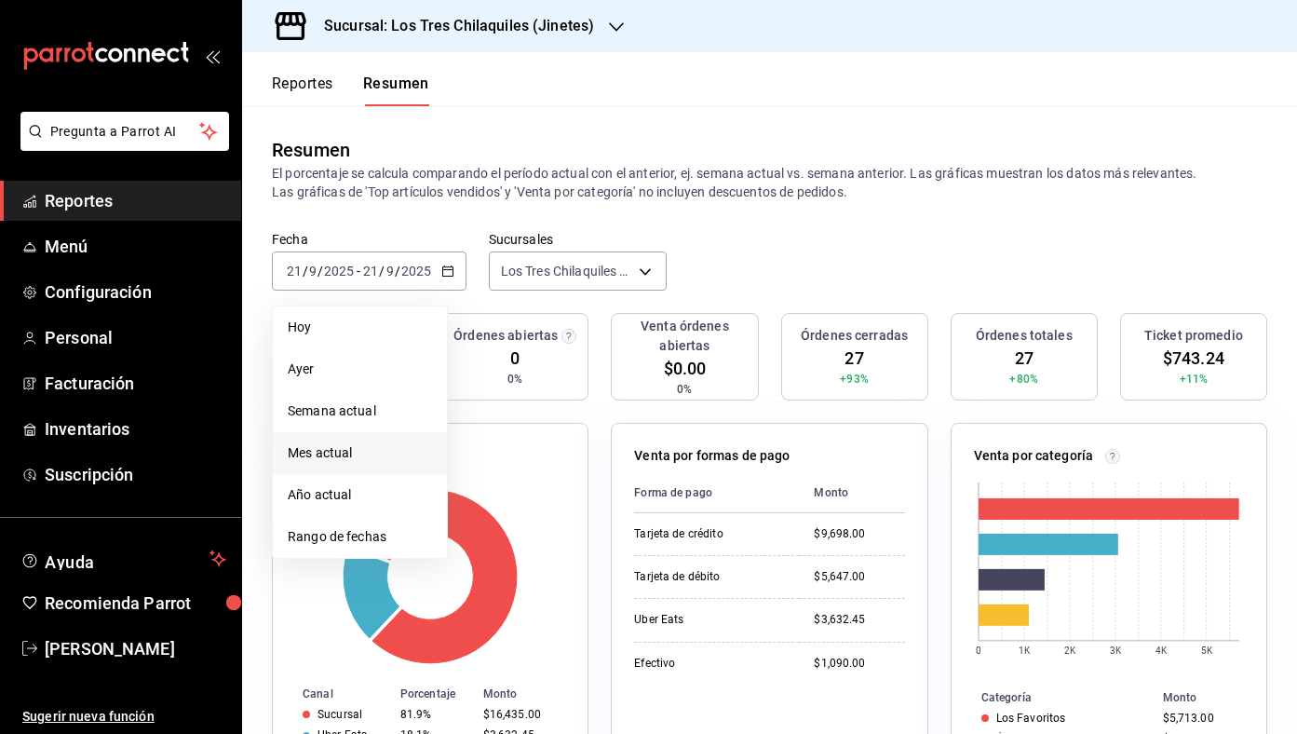
click at [397, 441] on li "Mes actual" at bounding box center [360, 453] width 174 height 42
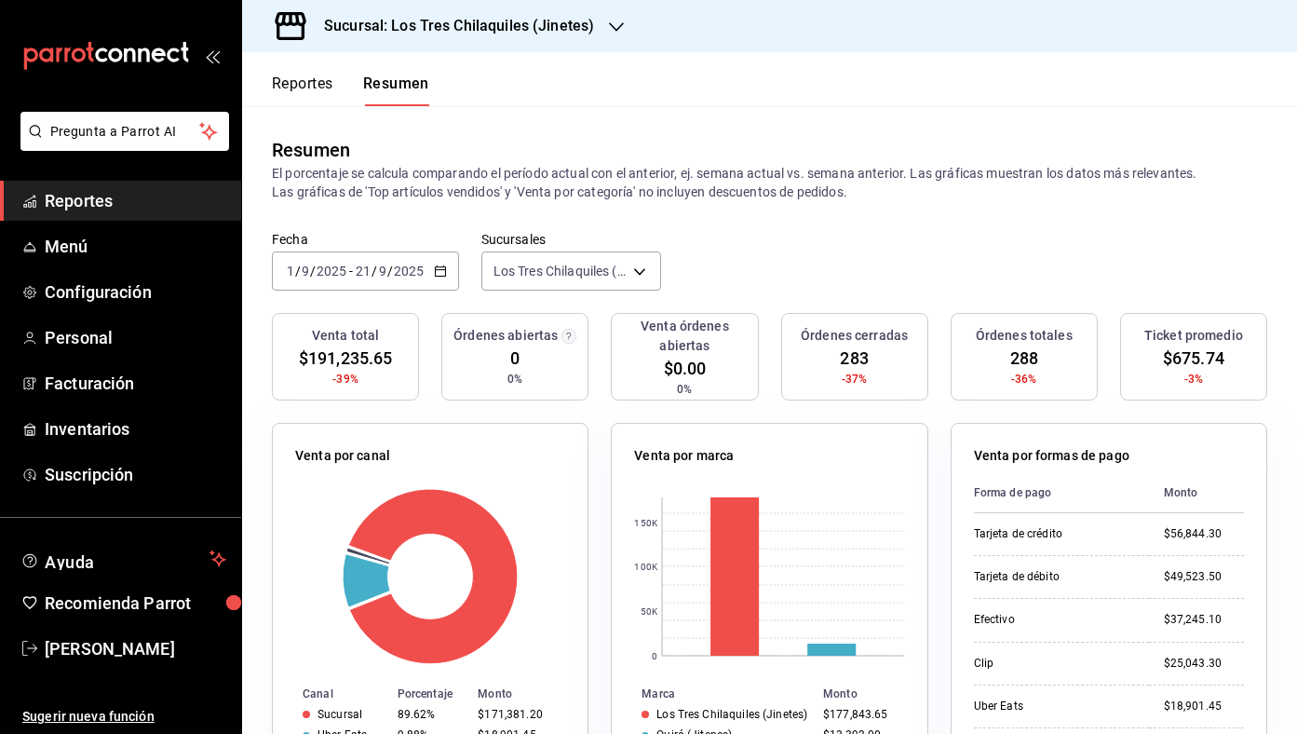
scroll to position [20, 0]
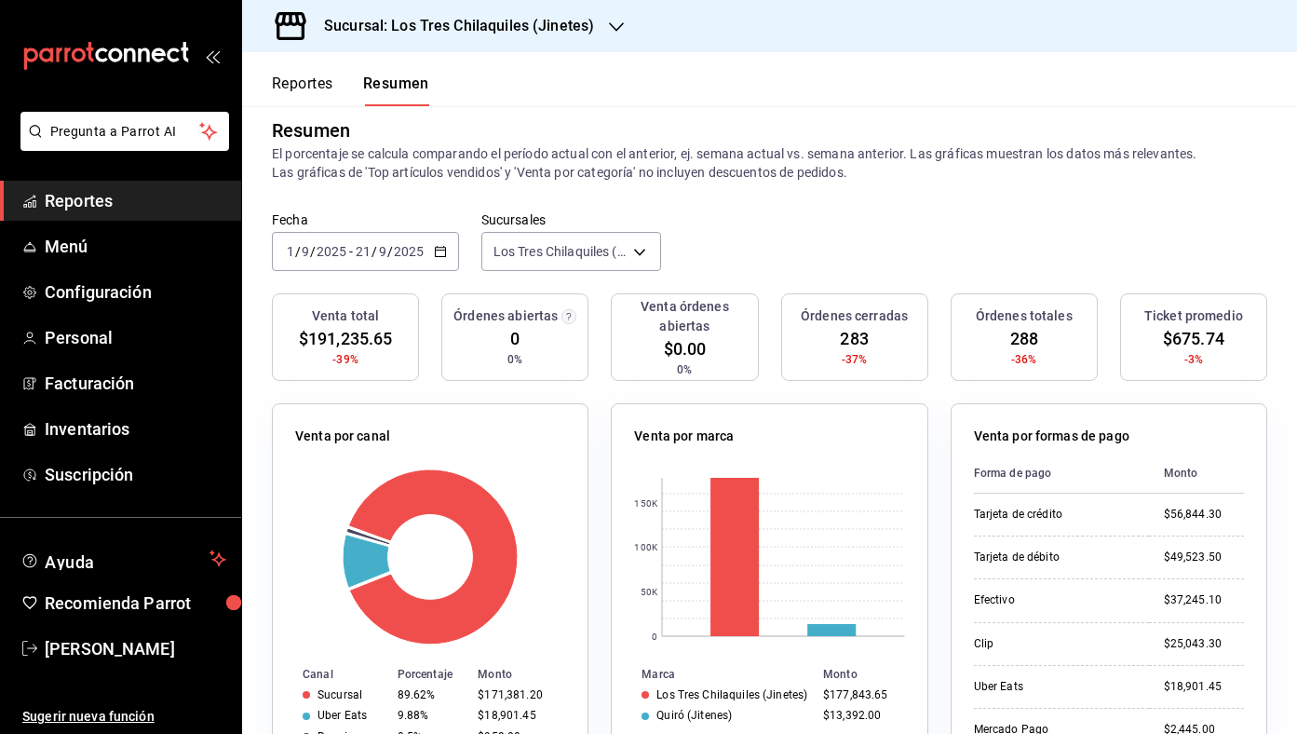
click at [438, 251] on icon "button" at bounding box center [440, 251] width 13 height 13
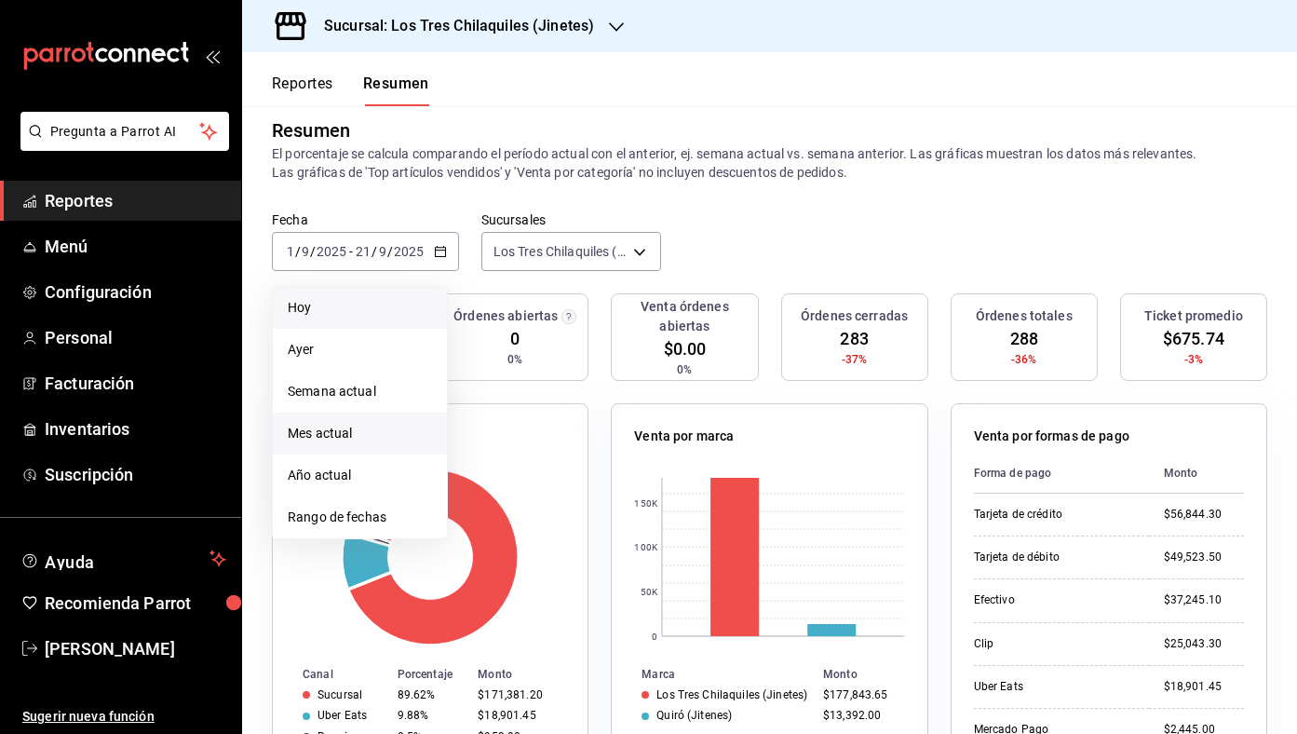
click at [411, 311] on span "Hoy" at bounding box center [360, 308] width 144 height 20
